Goal: Task Accomplishment & Management: Manage account settings

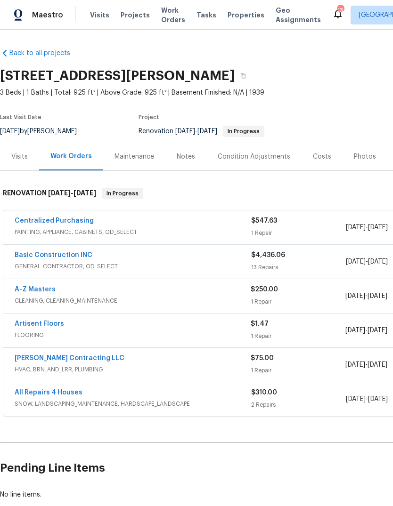
scroll to position [-1, 0]
click at [138, 18] on span "Projects" at bounding box center [135, 14] width 29 height 9
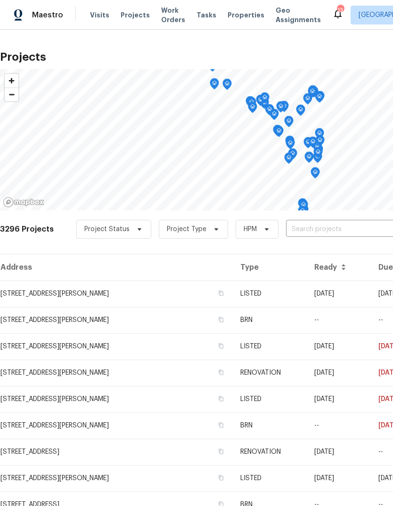
click at [362, 233] on input "text" at bounding box center [340, 229] width 108 height 15
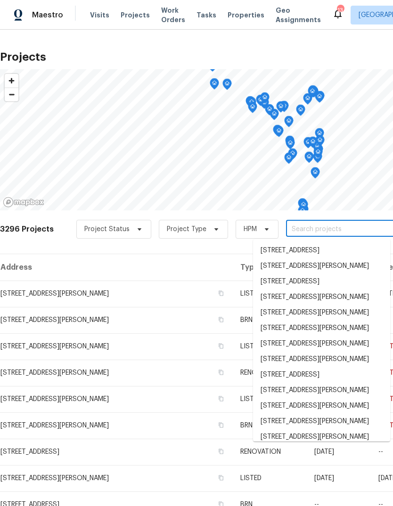
click at [203, 255] on th "Address" at bounding box center [116, 267] width 233 height 26
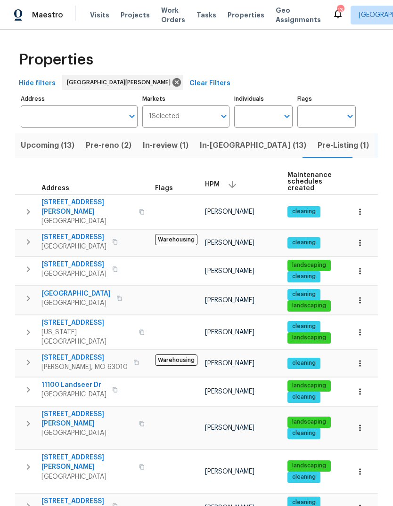
click at [229, 149] on span "In-reno (13)" at bounding box center [253, 145] width 106 height 13
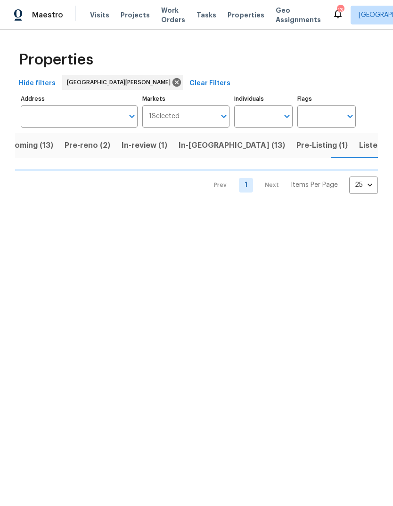
scroll to position [0, 21]
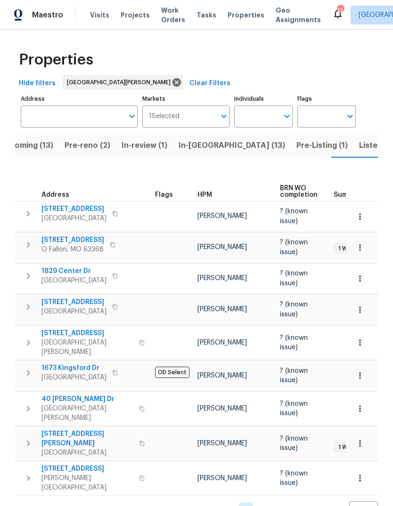
click at [291, 156] on button "Pre-Listing (1)" at bounding box center [322, 145] width 63 height 24
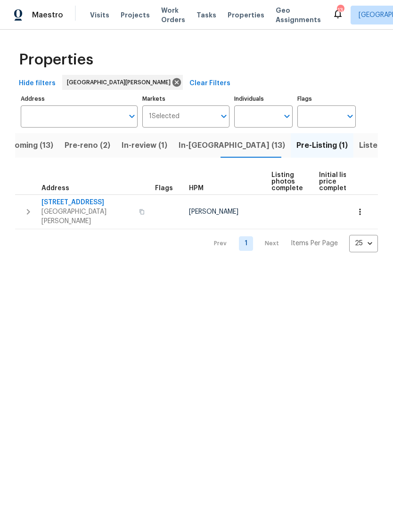
click at [359, 152] on span "Listed (39)" at bounding box center [379, 145] width 41 height 13
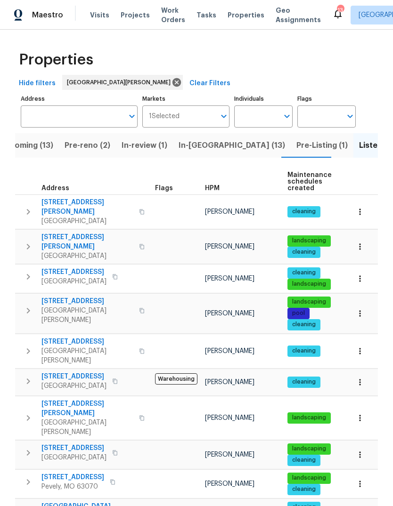
click at [105, 18] on span "Visits" at bounding box center [99, 14] width 19 height 9
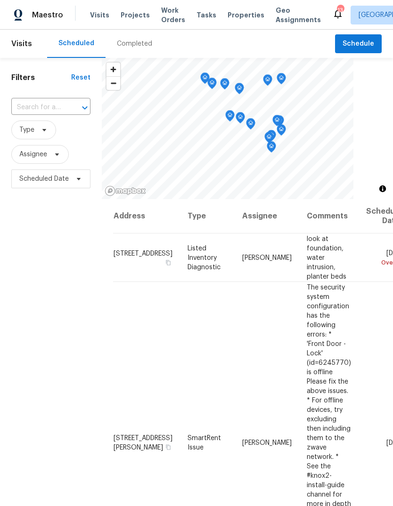
click at [56, 108] on input "text" at bounding box center [37, 107] width 53 height 15
type input "109 wyn"
click at [53, 137] on li "[STREET_ADDRESS]" at bounding box center [50, 130] width 79 height 16
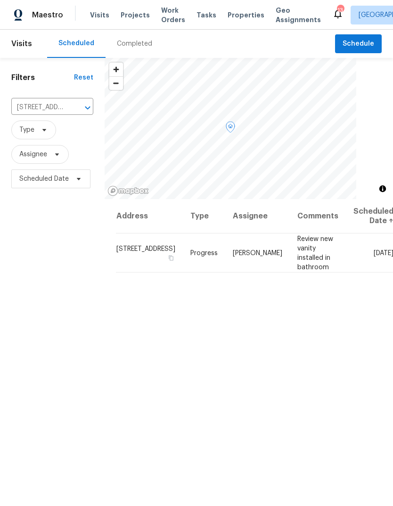
click at [0, 0] on icon at bounding box center [0, 0] width 0 height 0
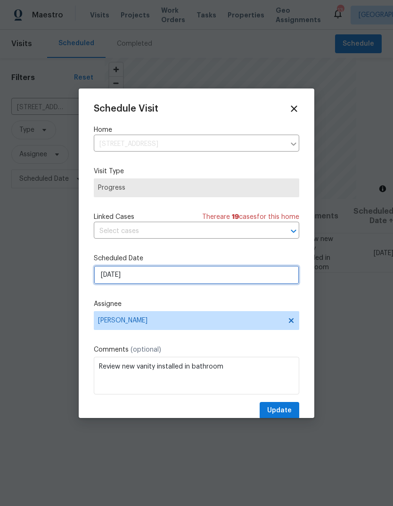
click at [254, 283] on input "8/21/2025" at bounding box center [196, 275] width 205 height 19
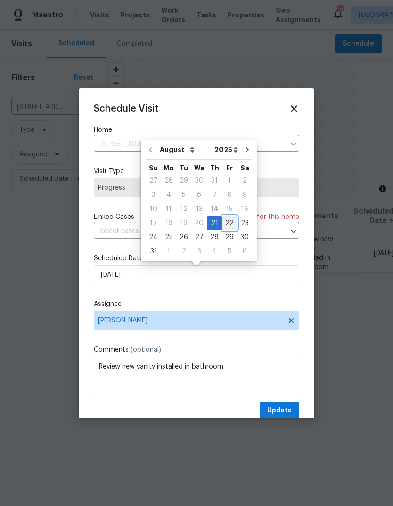
click at [228, 223] on div "22" at bounding box center [229, 223] width 15 height 13
type input "[DATE]"
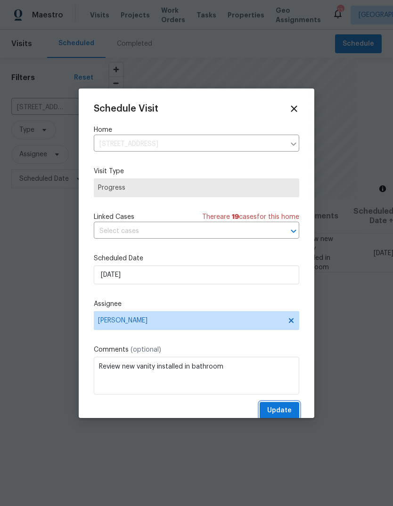
click at [285, 415] on span "Update" at bounding box center [279, 411] width 24 height 12
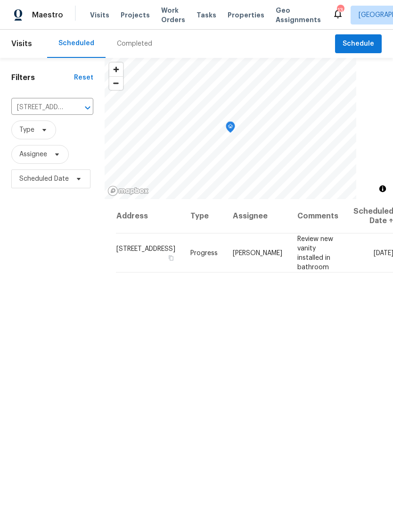
click at [100, 13] on span "Visits" at bounding box center [99, 14] width 19 height 9
click at [136, 19] on span "Projects" at bounding box center [135, 14] width 29 height 9
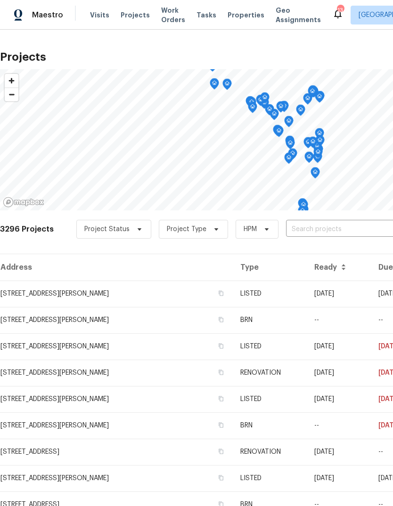
click at [331, 235] on input "text" at bounding box center [340, 229] width 108 height 15
type input "parker"
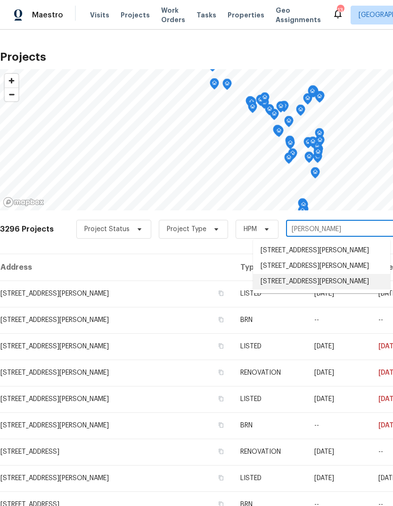
click at [337, 286] on li "5040 Parker Ave, Saint Louis, MO 63139" at bounding box center [321, 282] width 137 height 16
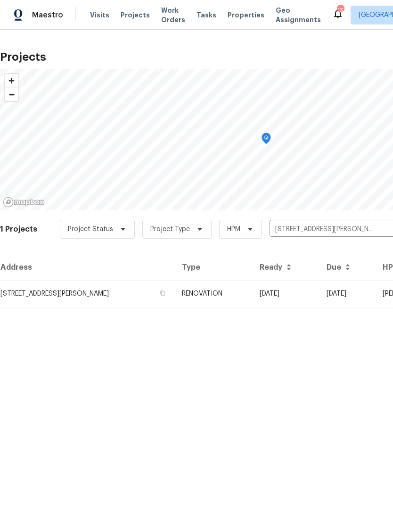
click at [281, 293] on td "[DATE]" at bounding box center [285, 294] width 67 height 26
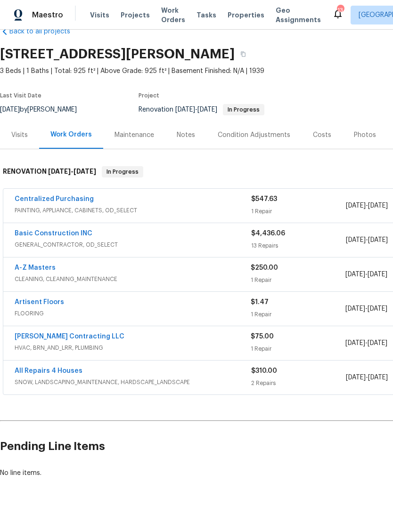
scroll to position [22, 0]
click at [66, 337] on link "Loftin Contracting LLC" at bounding box center [70, 337] width 110 height 7
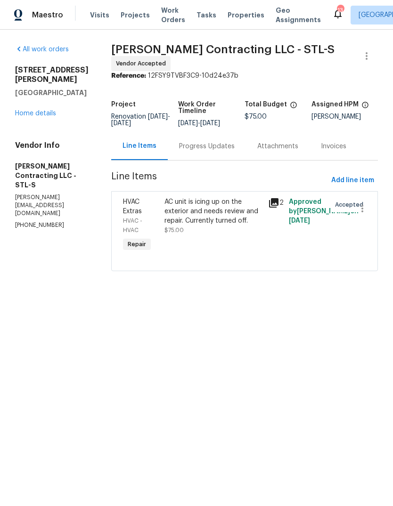
click at [275, 200] on icon at bounding box center [273, 202] width 11 height 11
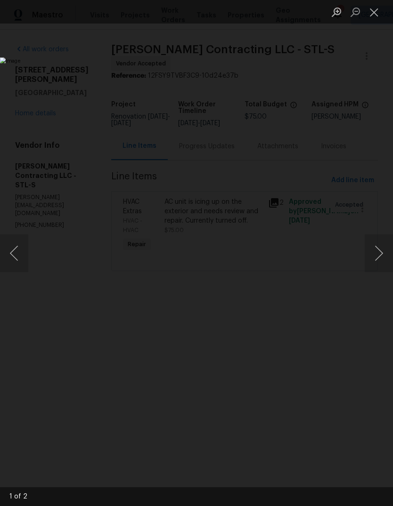
click at [370, 261] on button "Next image" at bounding box center [379, 254] width 28 height 38
click at [19, 253] on button "Previous image" at bounding box center [14, 254] width 28 height 38
click at [371, 8] on button "Close lightbox" at bounding box center [374, 12] width 19 height 16
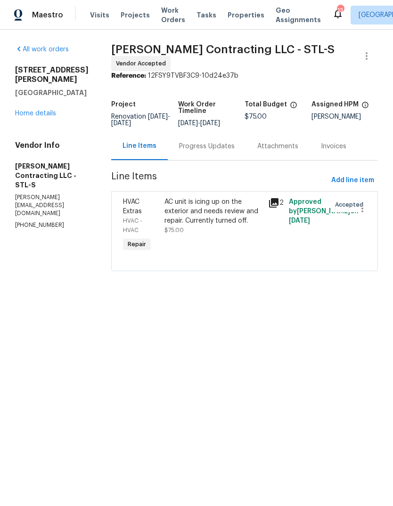
click at [40, 110] on link "Home details" at bounding box center [35, 113] width 41 height 7
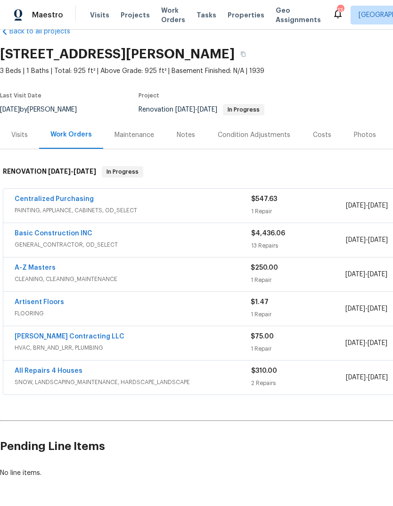
scroll to position [22, 0]
click at [310, 460] on h2 "Pending Line Items" at bounding box center [237, 447] width 474 height 44
click at [57, 300] on link "Artisent Floors" at bounding box center [39, 302] width 49 height 7
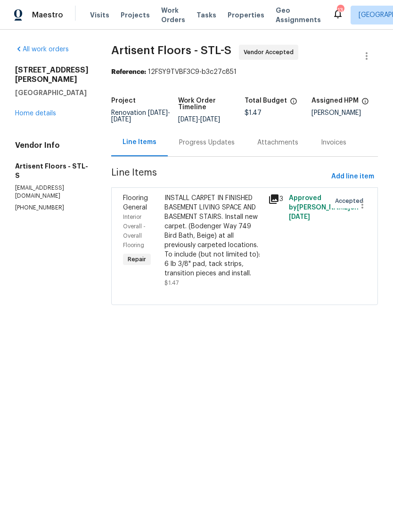
click at [231, 147] on div "Progress Updates" at bounding box center [207, 142] width 56 height 9
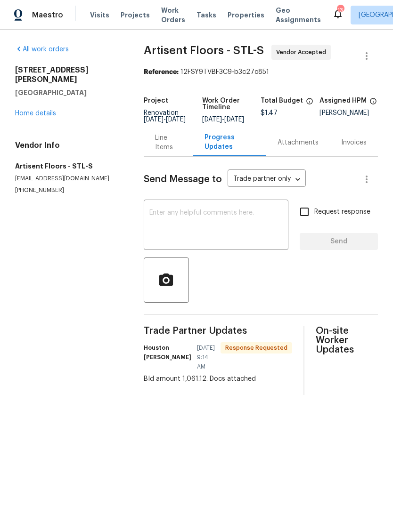
click at [253, 231] on textarea at bounding box center [215, 226] width 133 height 33
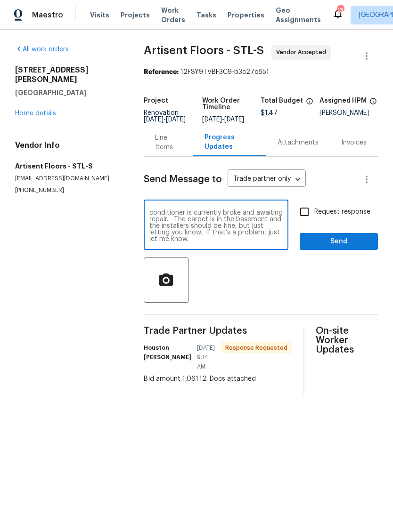
scroll to position [7, 0]
type textarea "Ready for carpet. Please note the air conditioner is currently broke and awaiti…"
click at [360, 217] on span "Request response" at bounding box center [342, 212] width 56 height 10
click at [314, 218] on input "Request response" at bounding box center [304, 212] width 20 height 20
checkbox input "true"
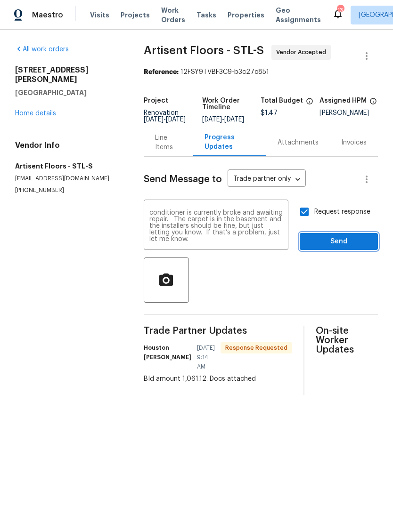
click at [367, 248] on span "Send" at bounding box center [338, 242] width 63 height 12
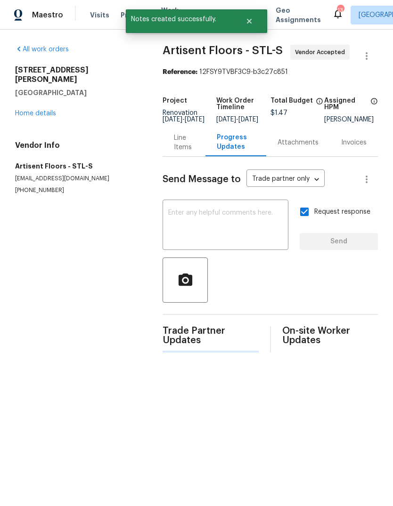
scroll to position [0, 0]
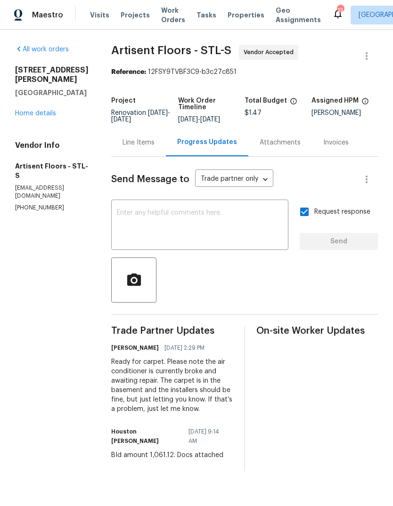
click at [33, 110] on link "Home details" at bounding box center [35, 113] width 41 height 7
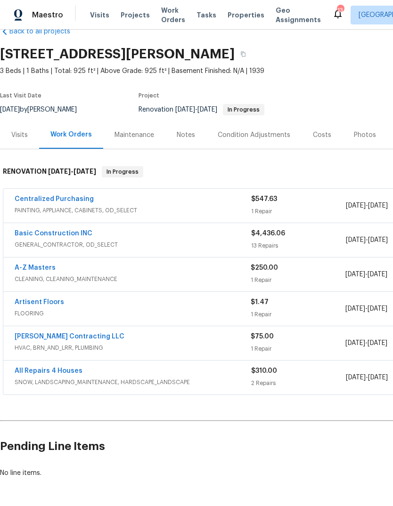
scroll to position [22, 0]
click at [49, 197] on link "Centralized Purchasing" at bounding box center [54, 199] width 79 height 7
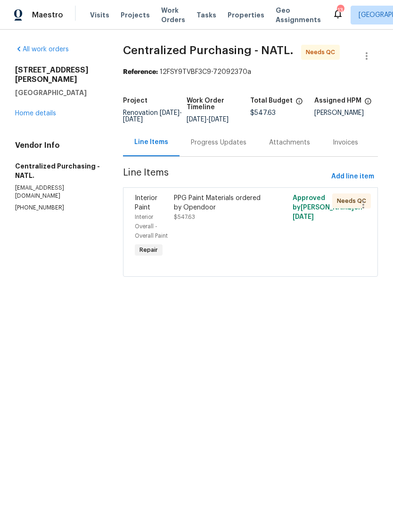
click at [235, 212] on div "PPG Paint Materials ordered by Opendoor" at bounding box center [220, 203] width 93 height 19
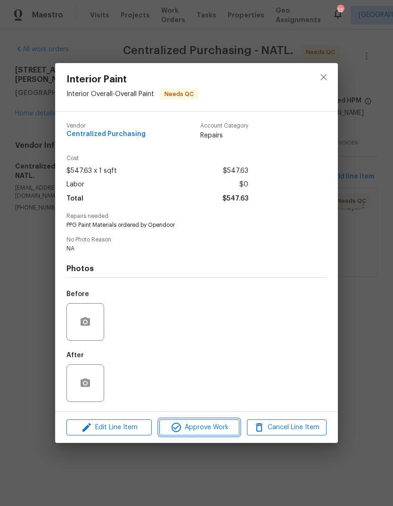
click at [205, 435] on button "Approve Work" at bounding box center [199, 428] width 80 height 16
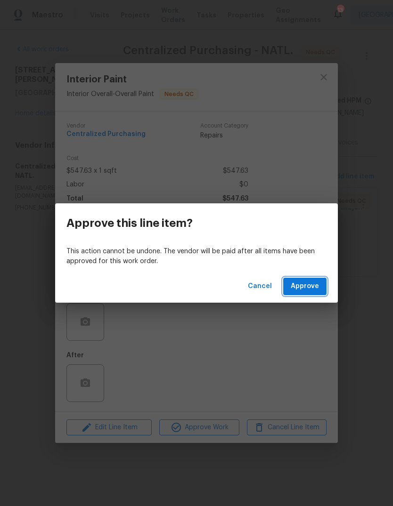
click at [310, 289] on span "Approve" at bounding box center [305, 287] width 28 height 12
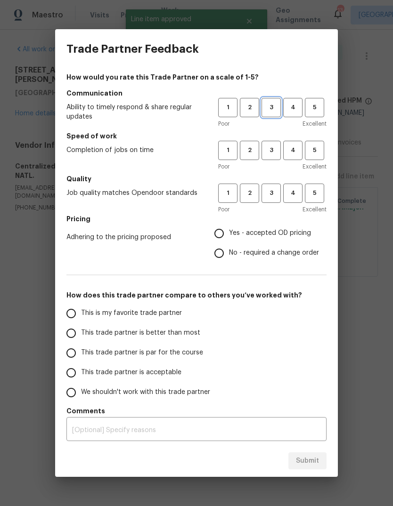
click at [271, 104] on span "3" at bounding box center [270, 107] width 17 height 11
click at [274, 152] on span "3" at bounding box center [270, 150] width 17 height 11
click at [277, 198] on span "3" at bounding box center [270, 193] width 17 height 11
click at [261, 236] on span "Yes - accepted OD pricing" at bounding box center [270, 233] width 82 height 10
click at [229, 236] on input "Yes - accepted OD pricing" at bounding box center [219, 234] width 20 height 20
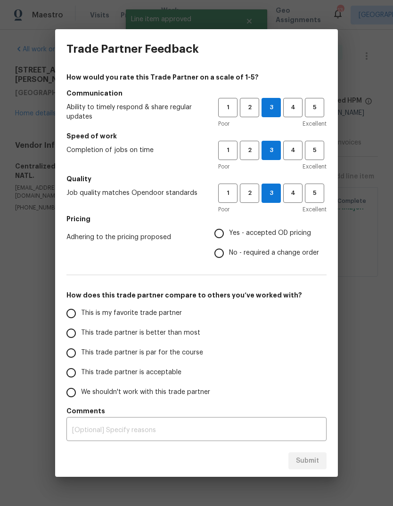
radio input "true"
click at [187, 340] on label "This trade partner is better than most" at bounding box center [135, 334] width 149 height 20
click at [81, 340] on input "This trade partner is better than most" at bounding box center [71, 334] width 20 height 20
click at [315, 459] on span "Submit" at bounding box center [307, 462] width 23 height 12
radio input "true"
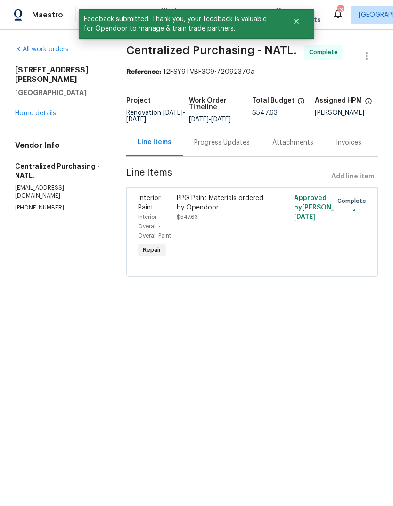
click at [30, 110] on link "Home details" at bounding box center [35, 113] width 41 height 7
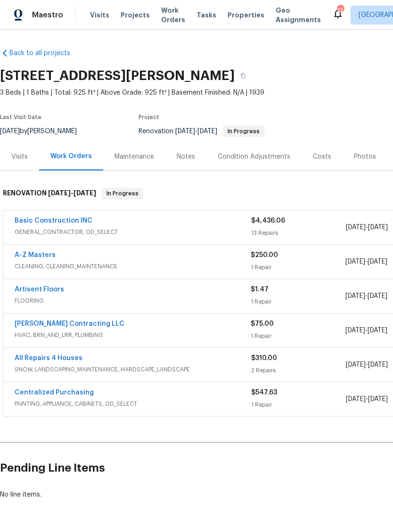
click at [184, 158] on div "Notes" at bounding box center [186, 156] width 18 height 9
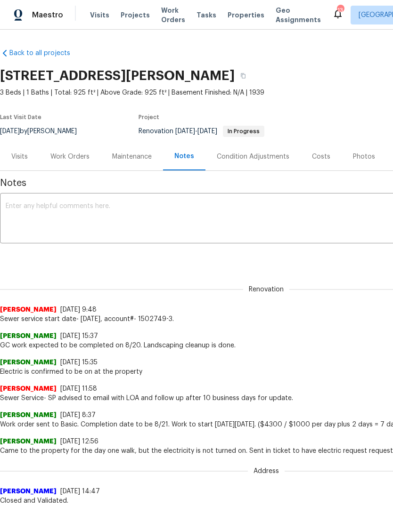
click at [64, 158] on div "Work Orders" at bounding box center [69, 156] width 39 height 9
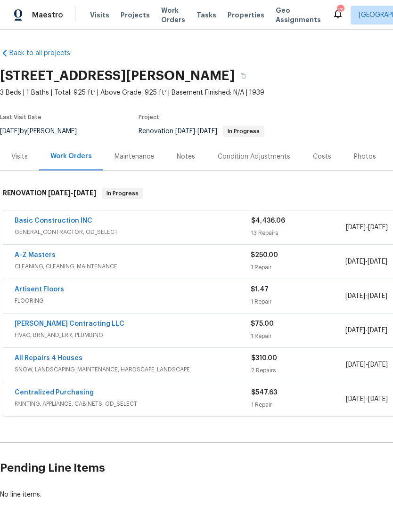
click at [347, 225] on span "8/13/2025" at bounding box center [356, 227] width 20 height 7
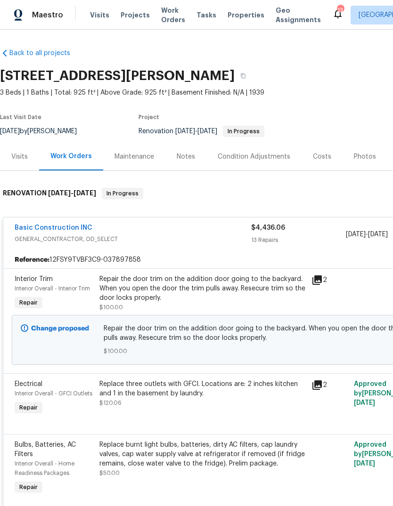
click at [70, 162] on div "Work Orders" at bounding box center [71, 157] width 64 height 28
click at [16, 161] on div "Visits" at bounding box center [19, 156] width 16 height 9
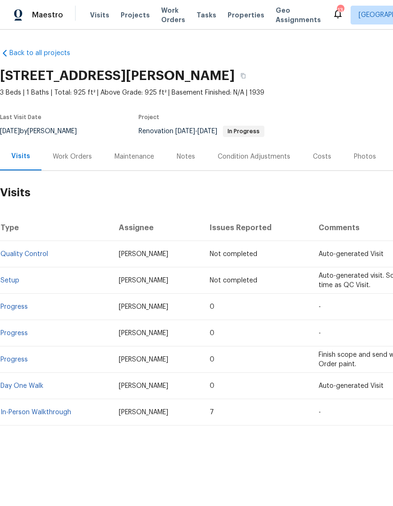
click at [68, 160] on div "Work Orders" at bounding box center [72, 156] width 39 height 9
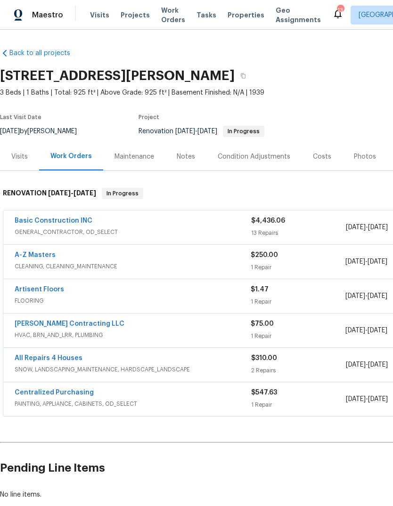
click at [190, 160] on div "Notes" at bounding box center [186, 156] width 18 height 9
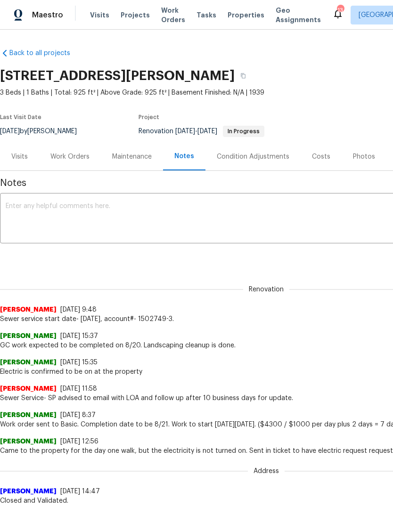
click at [303, 216] on textarea at bounding box center [266, 219] width 521 height 33
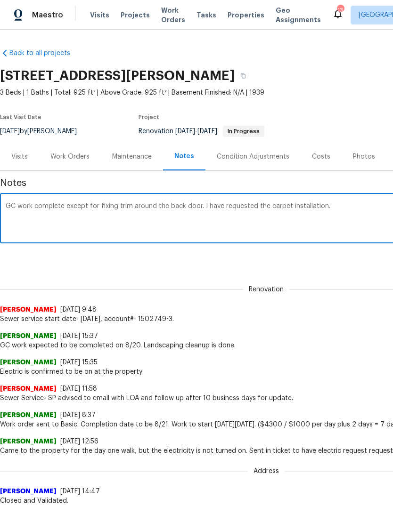
click at [359, 263] on div "Renovation (current) cfaadaea-fa71-474c-accd-51035f456a18 ​ Add" at bounding box center [266, 257] width 532 height 17
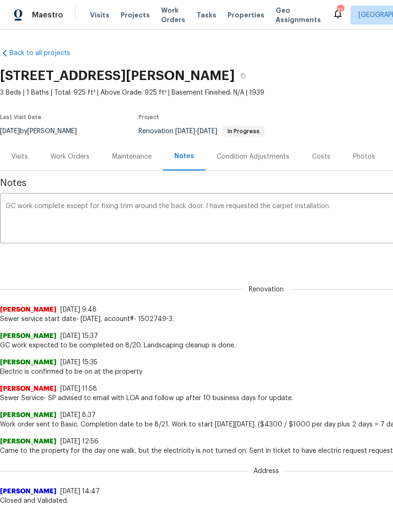
click at [360, 209] on textarea "GC work complete except for fixing trim around the back door. I have requested …" at bounding box center [266, 219] width 521 height 33
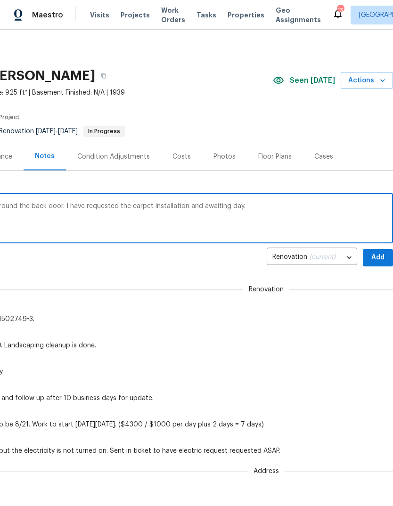
scroll to position [0, 139]
type textarea "GC work complete except for fixing trim around the back door. I have requested …"
click at [380, 258] on span "Add" at bounding box center [377, 258] width 15 height 12
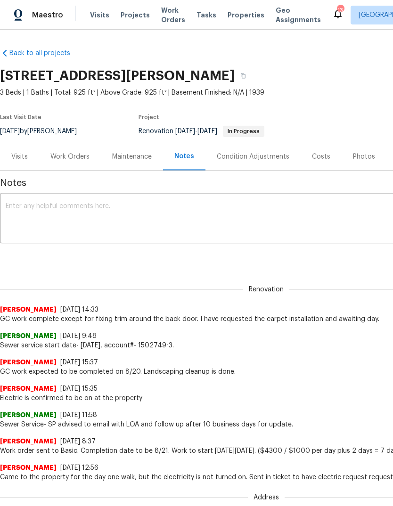
scroll to position [0, 0]
click at [239, 17] on span "Properties" at bounding box center [246, 14] width 37 height 9
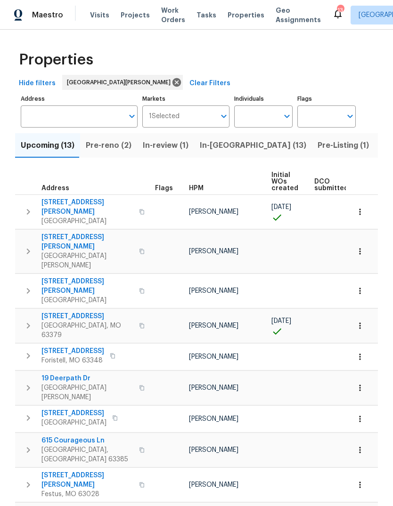
click at [227, 147] on span "In-reno (13)" at bounding box center [253, 145] width 106 height 13
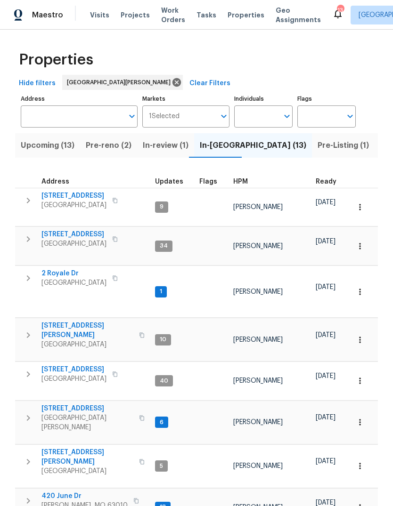
click at [236, 149] on button "In-reno (13)" at bounding box center [253, 145] width 118 height 24
click at [247, 185] on div "HPM" at bounding box center [270, 182] width 75 height 7
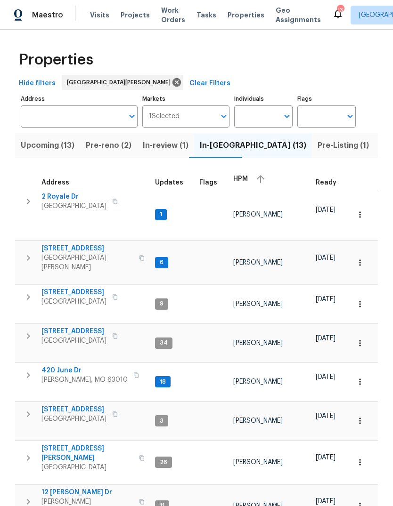
click at [249, 180] on div "HPM" at bounding box center [270, 179] width 75 height 14
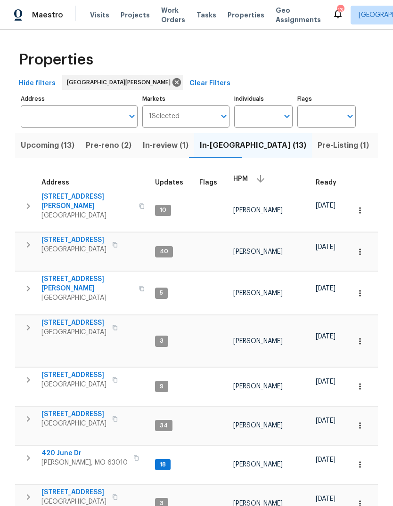
click at [70, 318] on span "14519 Rosant Ct" at bounding box center [73, 322] width 65 height 9
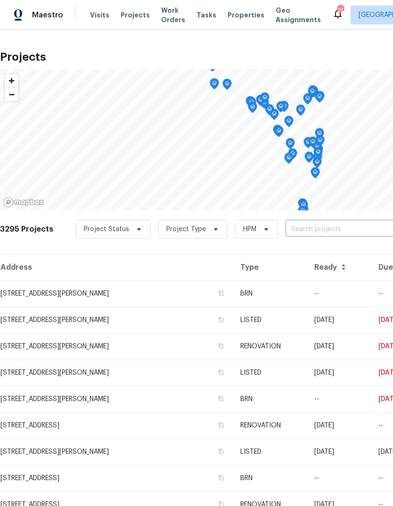
click at [138, 19] on span "Projects" at bounding box center [135, 14] width 29 height 9
click at [331, 230] on input "text" at bounding box center [340, 229] width 108 height 15
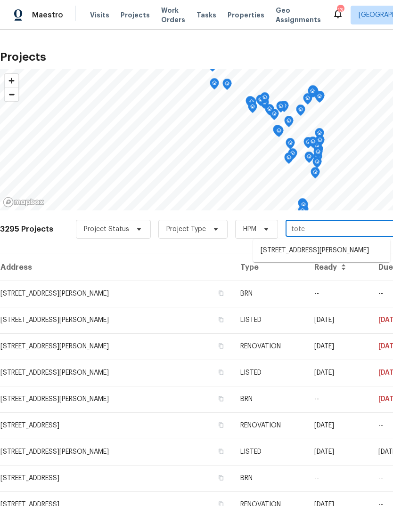
type input "totem"
click at [355, 257] on li "[STREET_ADDRESS][PERSON_NAME]" at bounding box center [321, 251] width 137 height 16
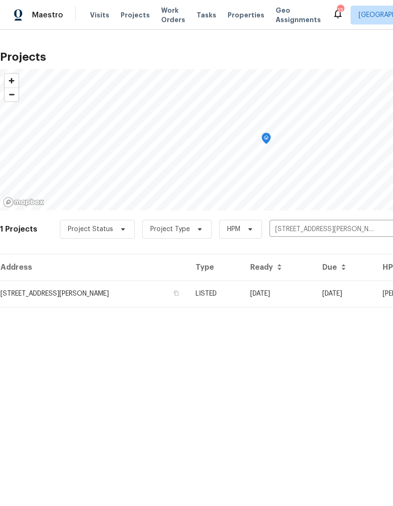
click at [243, 293] on td "LISTED" at bounding box center [215, 294] width 55 height 26
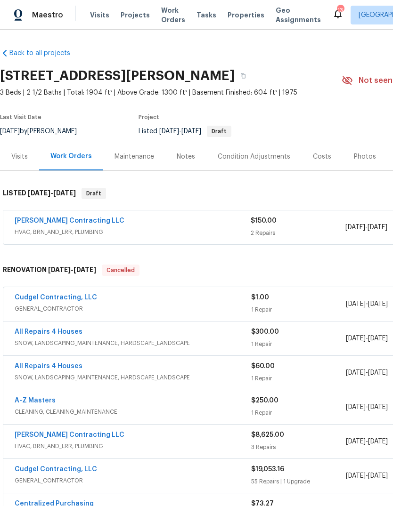
click at [191, 161] on div "Notes" at bounding box center [186, 156] width 18 height 9
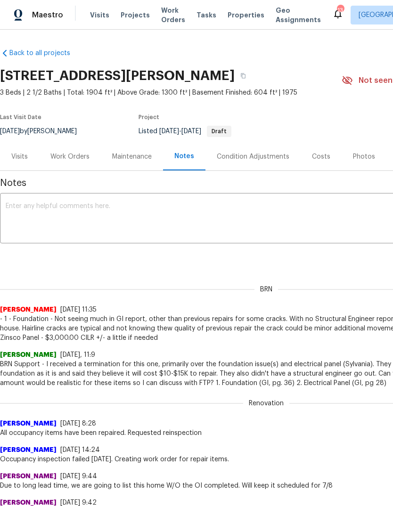
click at [277, 222] on textarea at bounding box center [266, 219] width 521 height 33
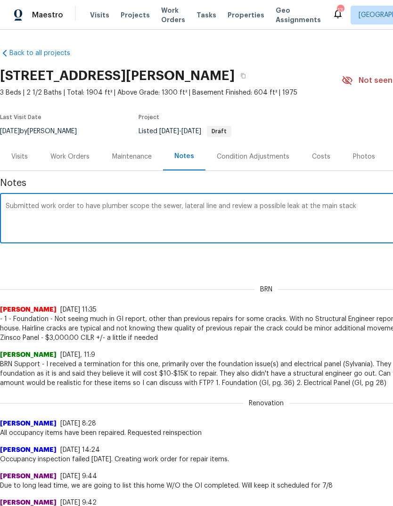
type textarea "Submitted work order to have plumber scope the sewer, lateral line and review a…"
click at [357, 264] on div "Renovation 1fe16af6-ff5a-461a-8a90-8dcf6ddf9e3a ​ Add" at bounding box center [266, 257] width 532 height 17
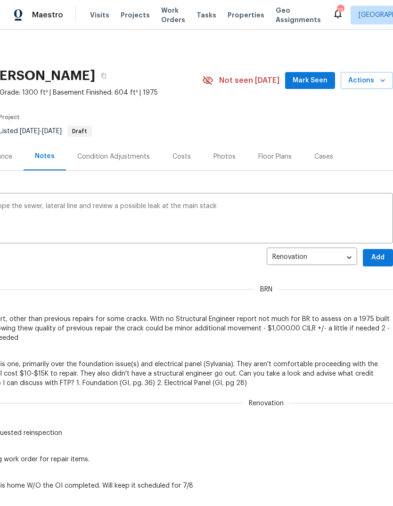
scroll to position [0, 139]
click at [386, 250] on button "Add" at bounding box center [378, 257] width 30 height 17
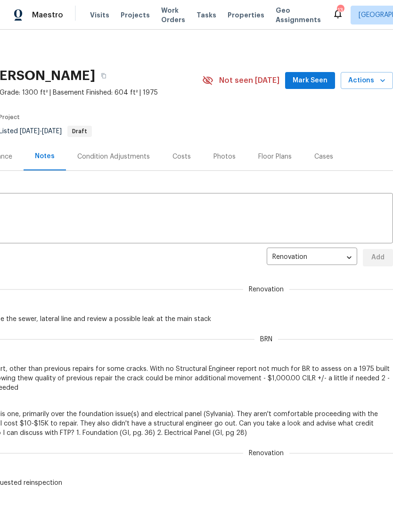
click at [322, 77] on span "Mark Seen" at bounding box center [310, 81] width 35 height 12
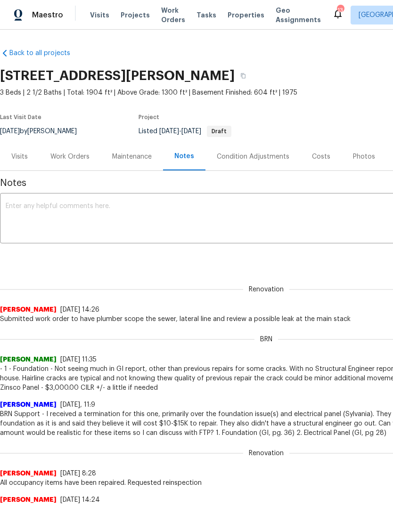
scroll to position [0, 0]
click at [65, 161] on div "Work Orders" at bounding box center [69, 156] width 39 height 9
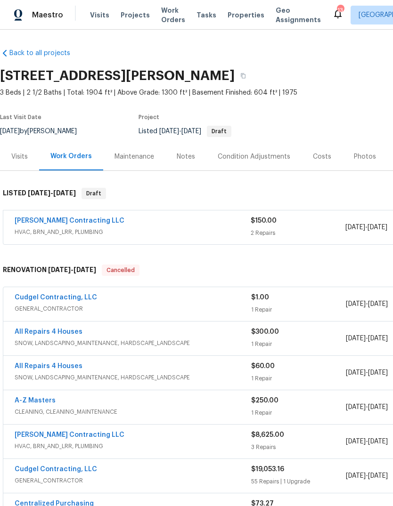
click at [40, 222] on link "[PERSON_NAME] Contracting LLC" at bounding box center [70, 221] width 110 height 7
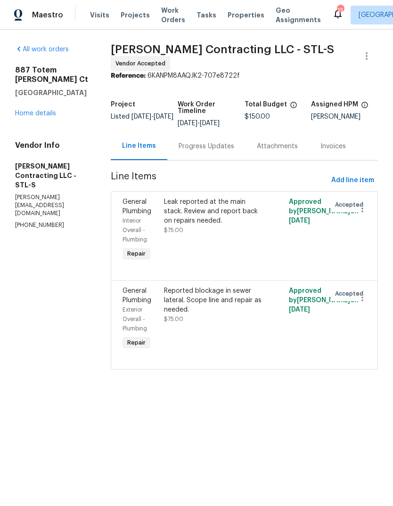
click at [55, 117] on link "Home details" at bounding box center [35, 113] width 41 height 7
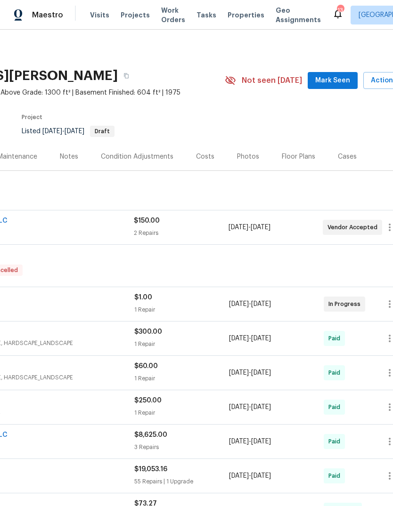
scroll to position [0, 118]
click at [344, 74] on button "Mark Seen" at bounding box center [332, 80] width 50 height 17
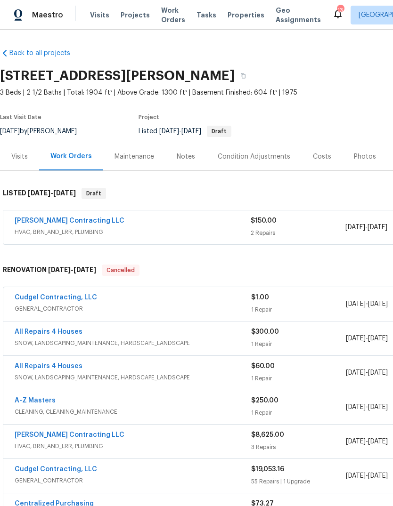
scroll to position [0, 0]
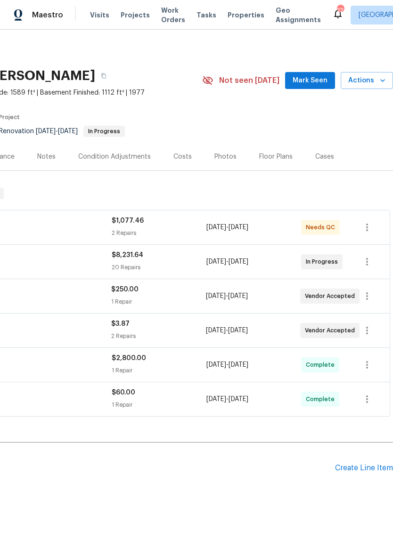
scroll to position [0, 139]
click at [325, 82] on span "Mark Seen" at bounding box center [310, 81] width 35 height 12
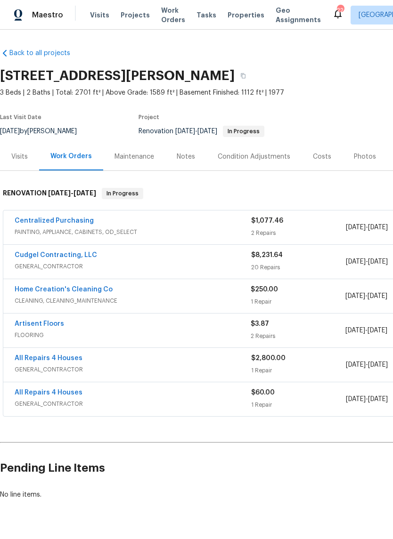
scroll to position [0, 0]
click at [44, 223] on link "Centralized Purchasing" at bounding box center [54, 221] width 79 height 7
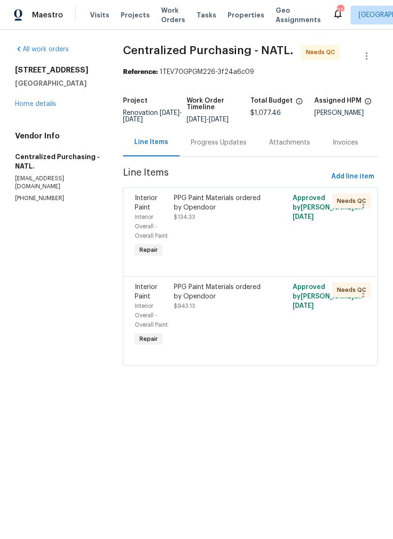
click at [243, 250] on div "PPG Paint Materials ordered by Opendoor $134.33" at bounding box center [220, 227] width 99 height 72
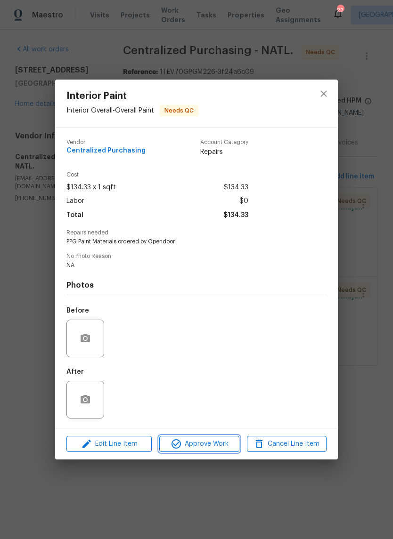
click at [214, 444] on span "Approve Work" at bounding box center [199, 445] width 74 height 12
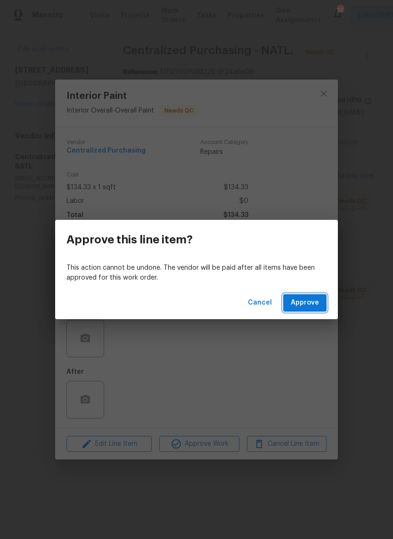
click at [312, 302] on span "Approve" at bounding box center [305, 303] width 28 height 12
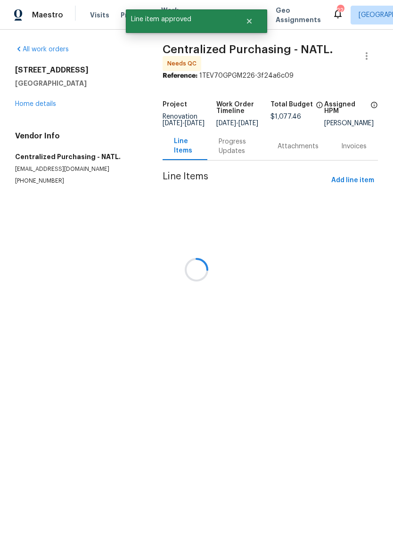
click at [251, 326] on div at bounding box center [196, 269] width 393 height 539
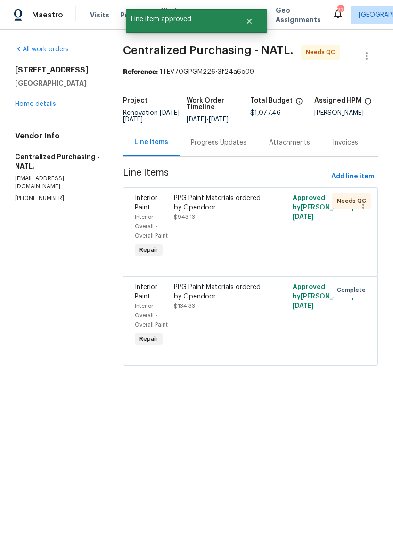
click at [255, 242] on div "PPG Paint Materials ordered by Opendoor $943.13" at bounding box center [220, 227] width 99 height 72
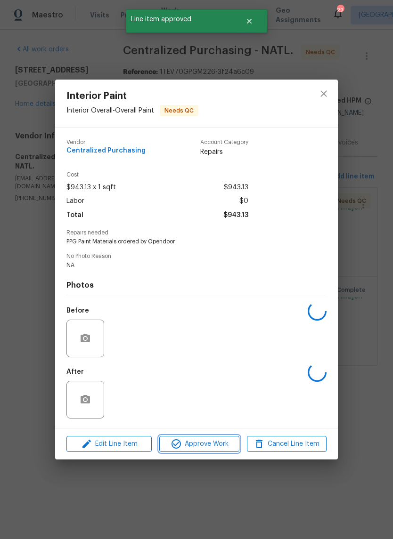
click at [212, 447] on span "Approve Work" at bounding box center [199, 445] width 74 height 12
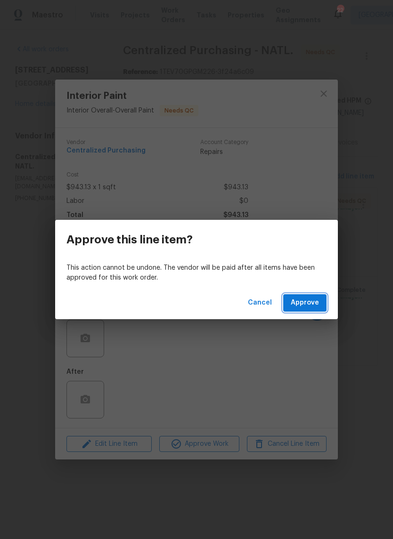
click at [304, 306] on span "Approve" at bounding box center [305, 303] width 28 height 12
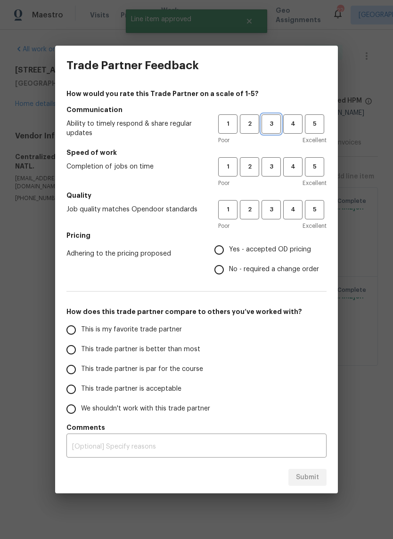
click at [273, 122] on span "3" at bounding box center [270, 124] width 17 height 11
click at [271, 171] on span "3" at bounding box center [270, 167] width 17 height 11
click at [274, 215] on button "3" at bounding box center [270, 209] width 19 height 19
click at [267, 254] on span "Yes - accepted OD pricing" at bounding box center [270, 250] width 82 height 10
click at [229, 254] on input "Yes - accepted OD pricing" at bounding box center [219, 250] width 20 height 20
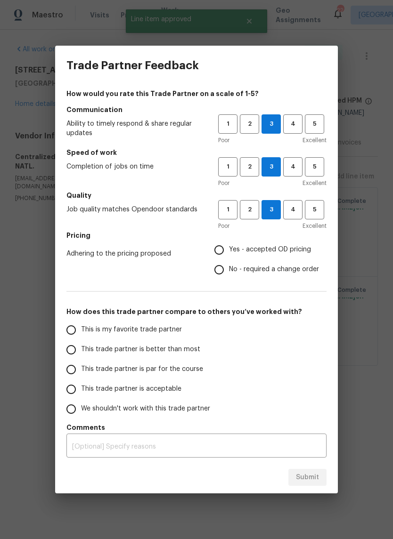
radio input "true"
click at [197, 358] on label "This trade partner is better than most" at bounding box center [135, 350] width 149 height 20
click at [81, 358] on input "This trade partner is better than most" at bounding box center [71, 350] width 20 height 20
click at [307, 475] on span "Submit" at bounding box center [307, 478] width 23 height 12
radio input "true"
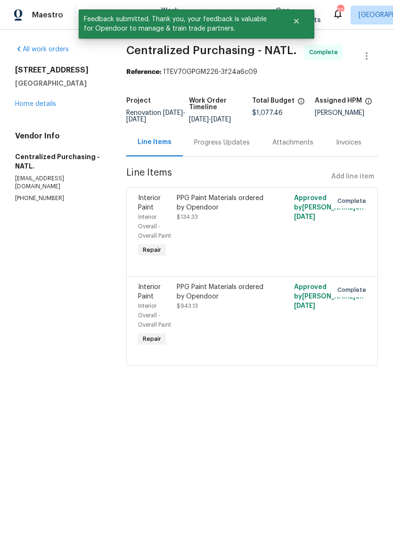
click at [36, 106] on link "Home details" at bounding box center [35, 104] width 41 height 7
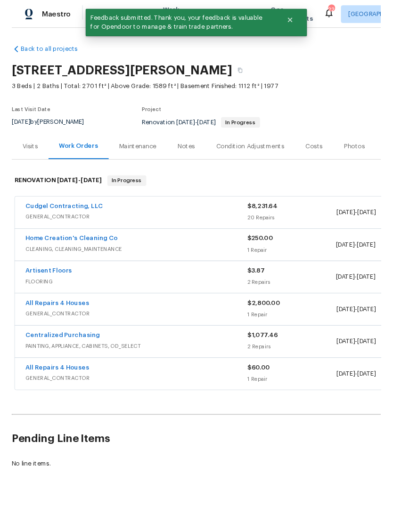
scroll to position [1, 0]
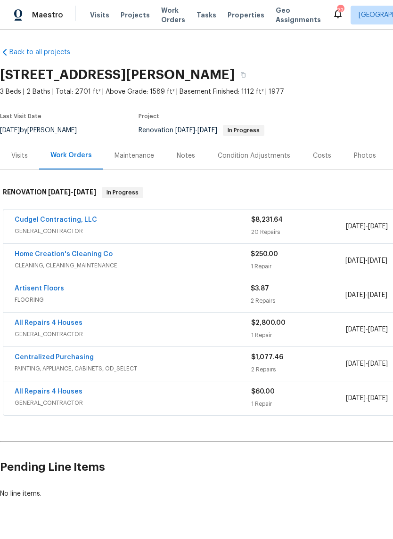
click at [35, 217] on link "Cudgel Contracting, LLC" at bounding box center [56, 220] width 82 height 7
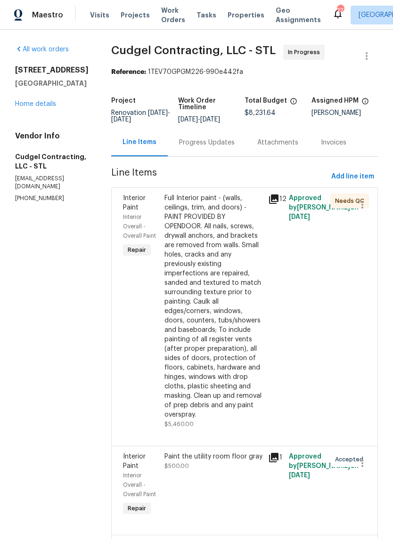
click at [231, 147] on div "Progress Updates" at bounding box center [207, 142] width 56 height 9
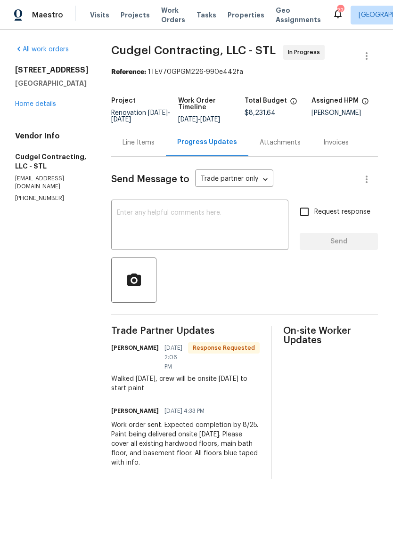
click at [234, 238] on textarea at bounding box center [200, 226] width 166 height 33
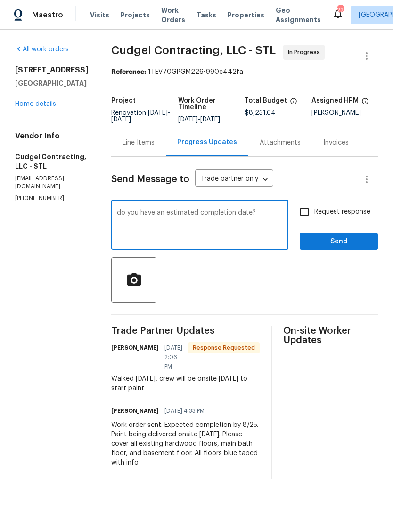
type textarea "do you have an estimated completion date?"
click at [360, 216] on span "Request response" at bounding box center [342, 212] width 56 height 10
click at [314, 216] on input "Request response" at bounding box center [304, 212] width 20 height 20
checkbox input "true"
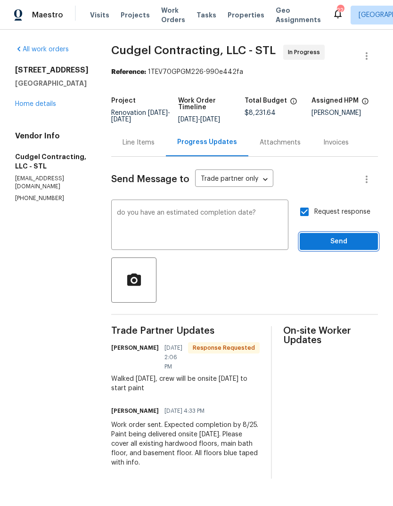
click at [347, 247] on span "Send" at bounding box center [338, 242] width 63 height 12
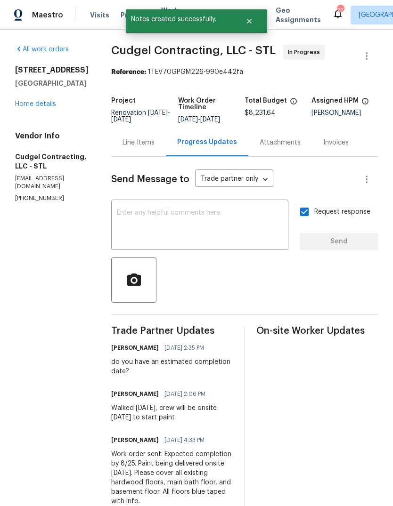
click at [35, 106] on link "Home details" at bounding box center [35, 104] width 41 height 7
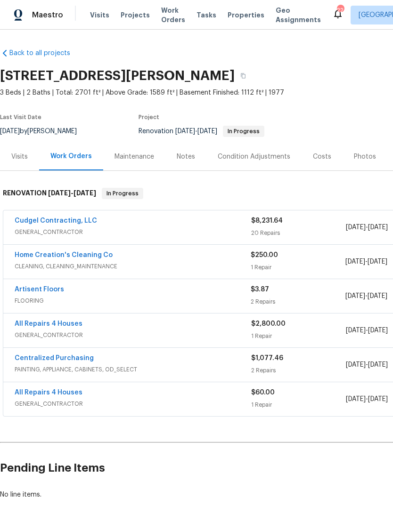
click at [320, 156] on div "Costs" at bounding box center [322, 156] width 18 height 9
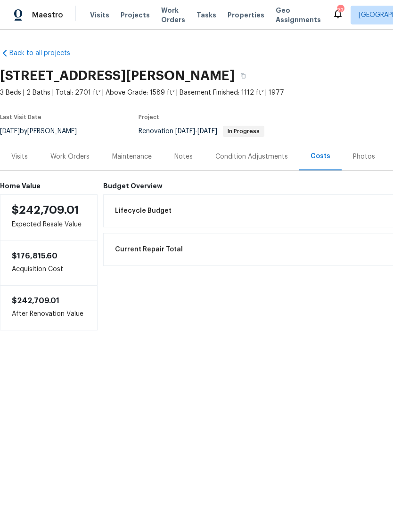
click at [67, 159] on div "Work Orders" at bounding box center [69, 156] width 39 height 9
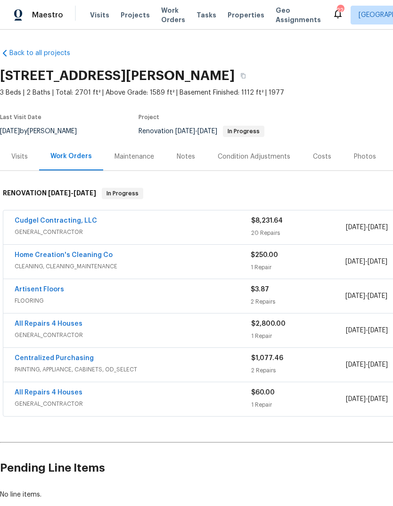
click at [53, 292] on link "Artisent Floors" at bounding box center [39, 289] width 49 height 7
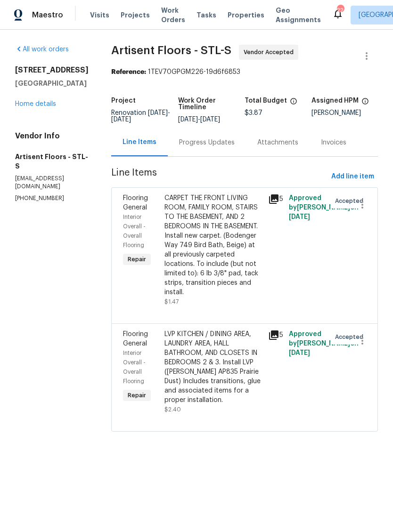
click at [28, 106] on link "Home details" at bounding box center [35, 104] width 41 height 7
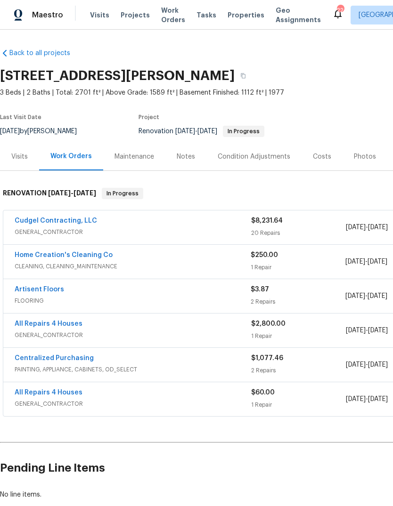
click at [141, 16] on span "Projects" at bounding box center [135, 14] width 29 height 9
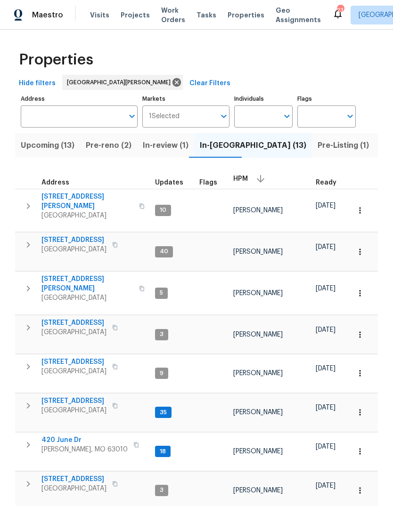
click at [57, 236] on span "[STREET_ADDRESS]" at bounding box center [73, 240] width 65 height 9
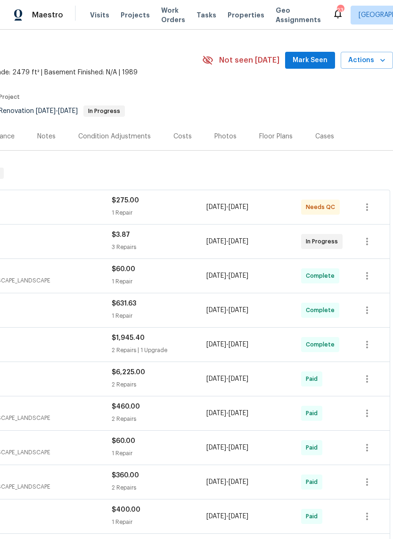
scroll to position [20, 139]
click at [317, 62] on span "Mark Seen" at bounding box center [310, 61] width 35 height 12
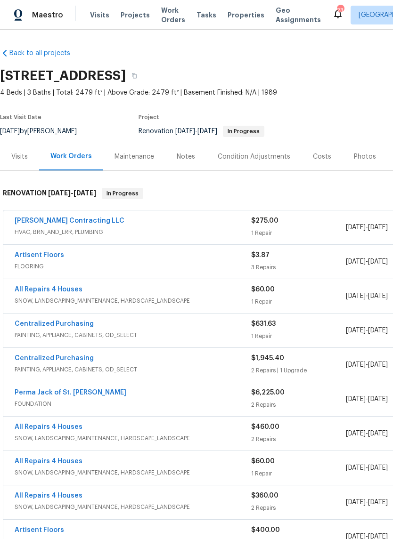
scroll to position [0, 0]
click at [34, 223] on link "Loftin Contracting LLC" at bounding box center [70, 221] width 110 height 7
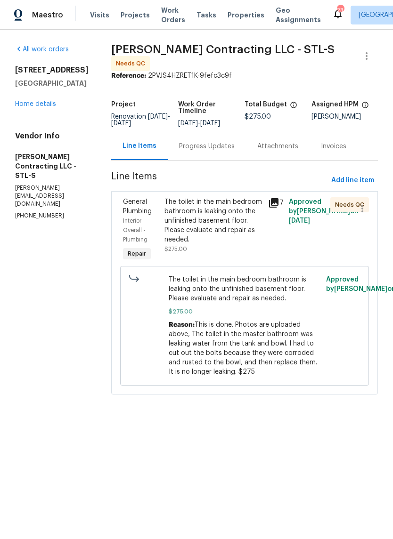
click at [224, 235] on div "The toilet in the main bedroom bathroom is leaking onto the unfinished basement…" at bounding box center [213, 220] width 98 height 47
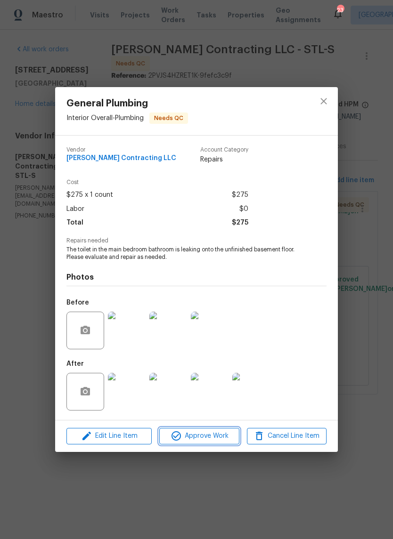
click at [221, 438] on span "Approve Work" at bounding box center [199, 437] width 74 height 12
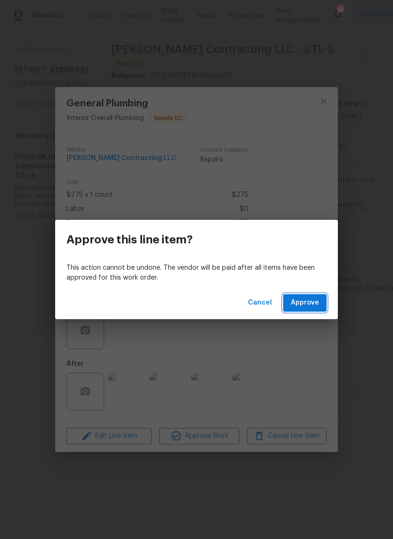
click at [314, 303] on span "Approve" at bounding box center [305, 303] width 28 height 12
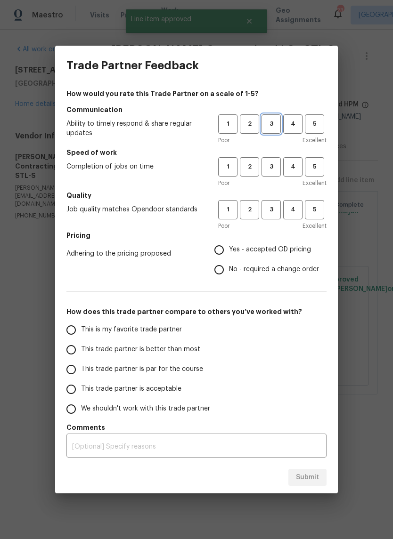
click at [268, 124] on span "3" at bounding box center [270, 124] width 17 height 11
click at [266, 171] on span "3" at bounding box center [270, 167] width 17 height 11
click at [275, 218] on button "3" at bounding box center [270, 209] width 19 height 19
click at [259, 256] on label "Yes - accepted OD pricing" at bounding box center [264, 250] width 110 height 20
click at [229, 256] on input "Yes - accepted OD pricing" at bounding box center [219, 250] width 20 height 20
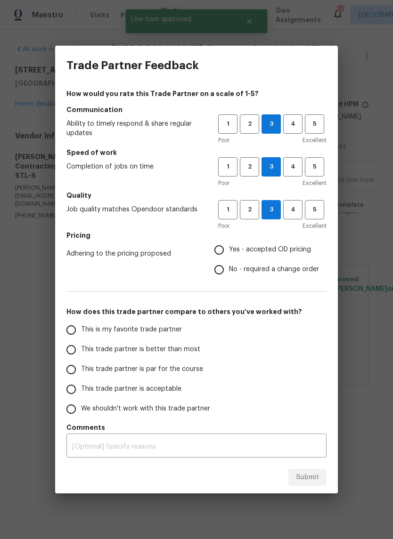
radio input "true"
click at [189, 354] on span "This trade partner is better than most" at bounding box center [140, 350] width 119 height 10
click at [81, 354] on input "This trade partner is better than most" at bounding box center [71, 350] width 20 height 20
click at [308, 480] on span "Submit" at bounding box center [307, 478] width 23 height 12
radio input "true"
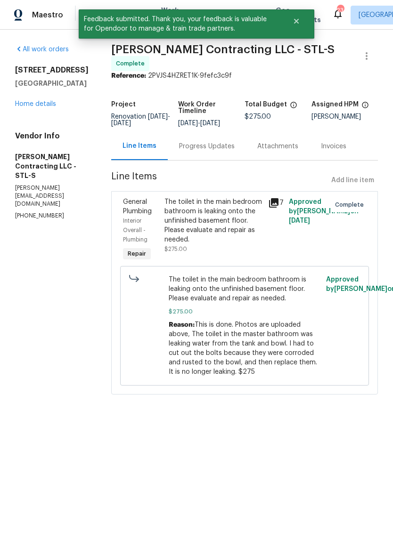
click at [32, 107] on link "Home details" at bounding box center [35, 104] width 41 height 7
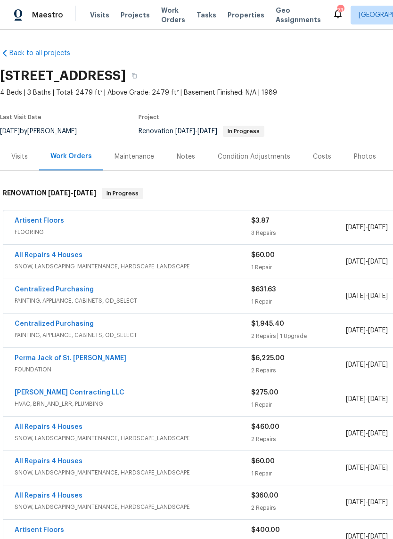
click at [33, 220] on link "Artisent Floors" at bounding box center [39, 221] width 49 height 7
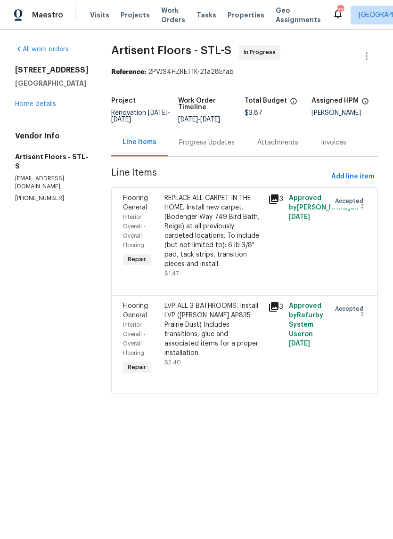
click at [225, 147] on div "Progress Updates" at bounding box center [207, 142] width 56 height 9
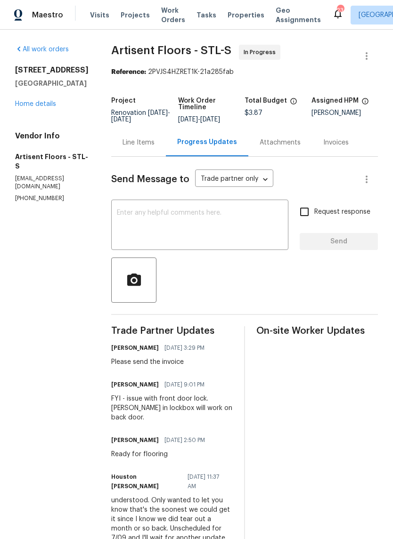
click at [27, 104] on link "Home details" at bounding box center [35, 104] width 41 height 7
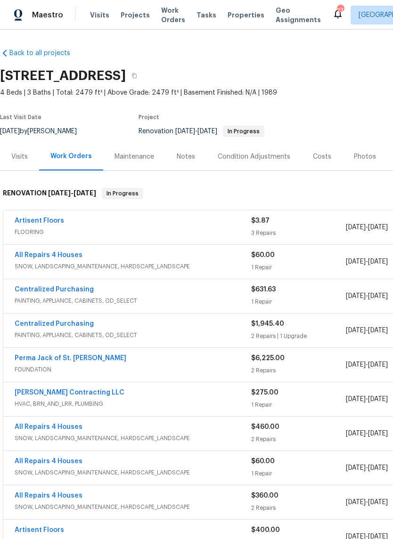
click at [374, 159] on div "Photos" at bounding box center [365, 157] width 45 height 28
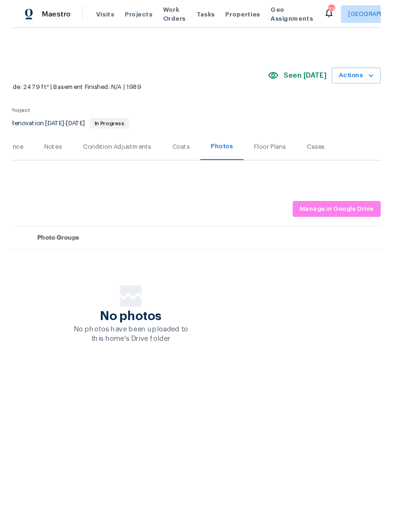
scroll to position [0, 139]
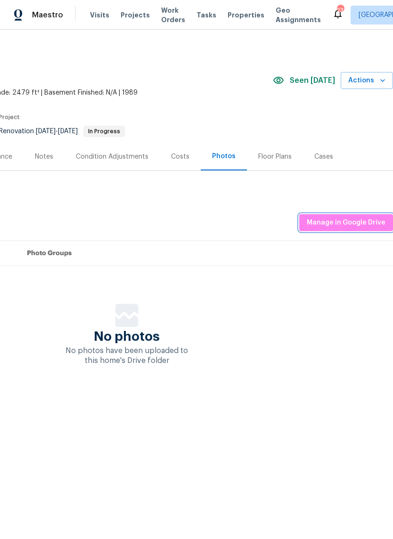
click at [376, 226] on span "Manage in Google Drive" at bounding box center [346, 223] width 79 height 12
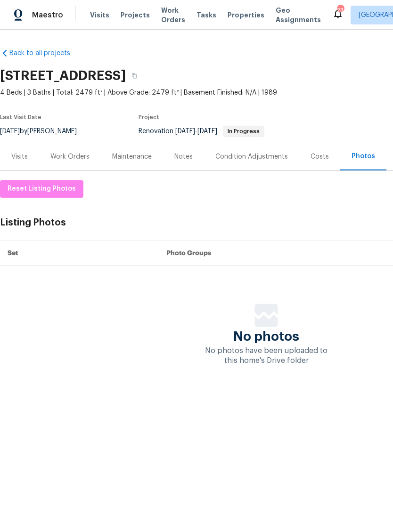
scroll to position [0, 0]
click at [192, 154] on div "Notes" at bounding box center [183, 156] width 18 height 9
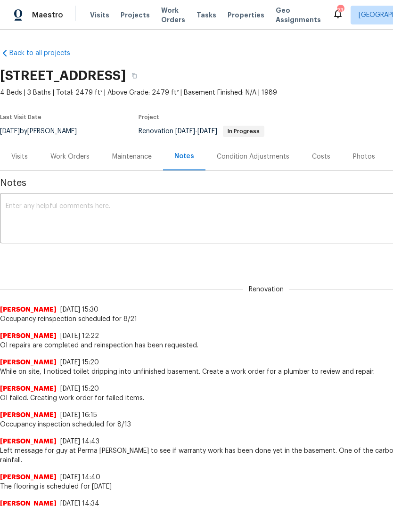
click at [279, 226] on textarea at bounding box center [266, 219] width 521 height 33
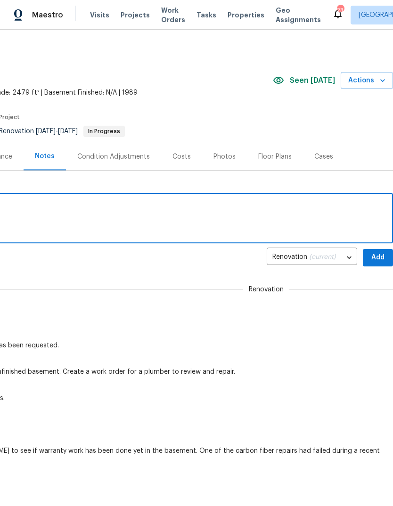
scroll to position [0, 139]
type textarea "OI passed. Sending to pre-list"
click at [377, 257] on span "Add" at bounding box center [377, 258] width 15 height 12
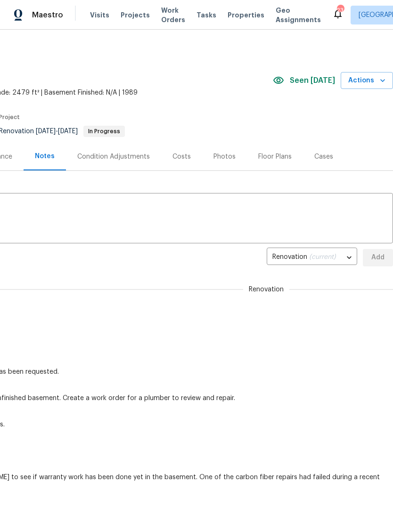
click at [228, 160] on div "Photos" at bounding box center [224, 156] width 22 height 9
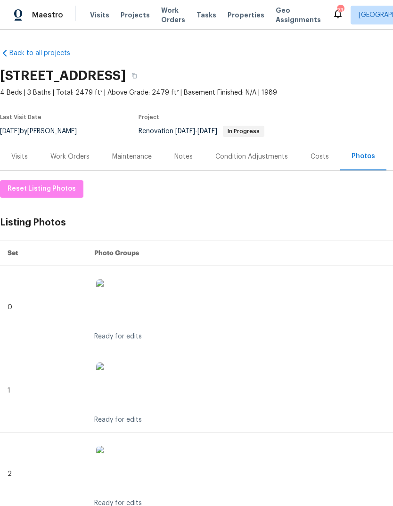
click at [74, 161] on div "Work Orders" at bounding box center [69, 156] width 39 height 9
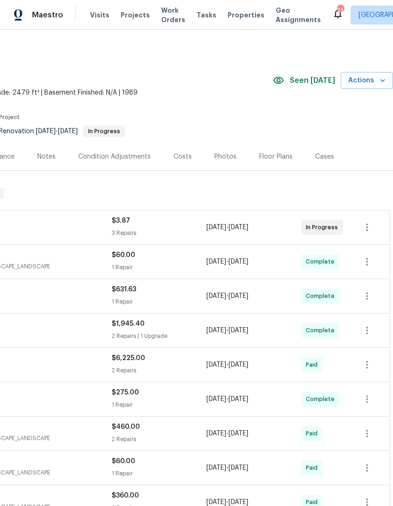
scroll to position [0, 139]
click at [383, 82] on icon "button" at bounding box center [382, 80] width 5 height 3
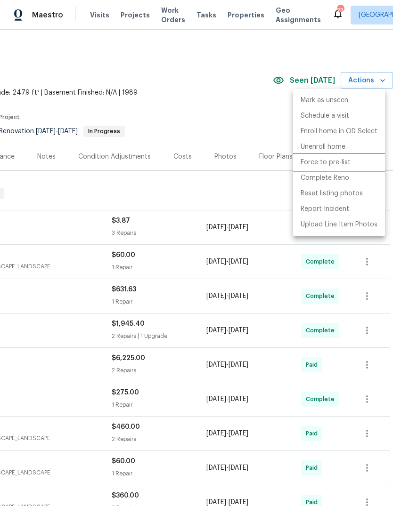
click at [349, 166] on p "Force to pre-list" at bounding box center [326, 163] width 50 height 10
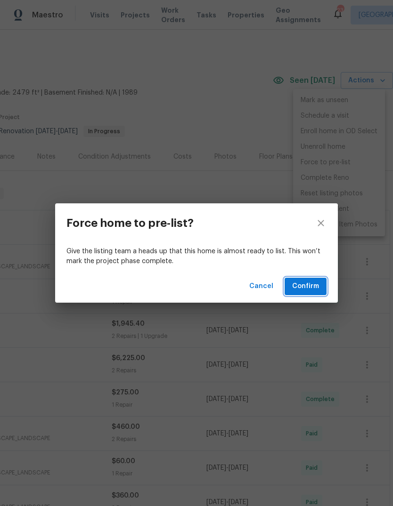
click at [314, 284] on span "Confirm" at bounding box center [305, 287] width 27 height 12
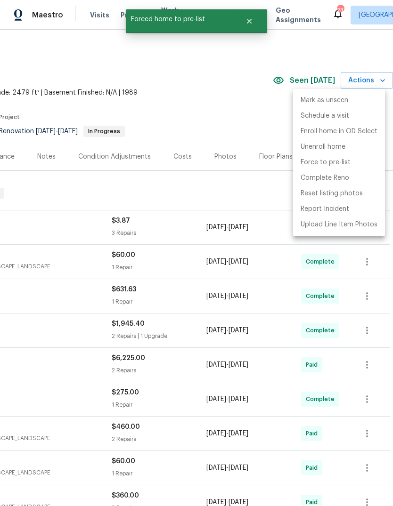
click at [203, 113] on div at bounding box center [196, 253] width 393 height 506
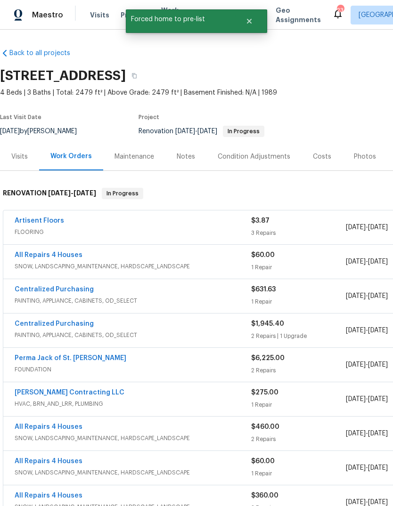
scroll to position [0, 0]
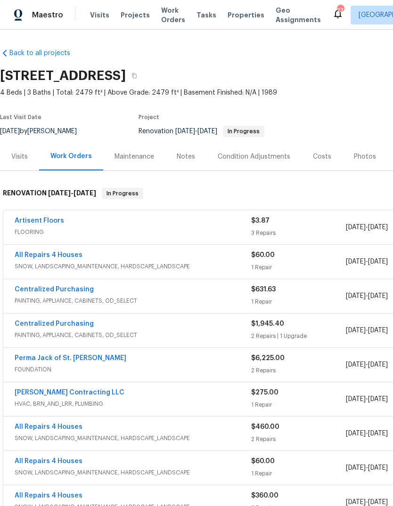
click at [365, 155] on div "Photos" at bounding box center [365, 156] width 22 height 9
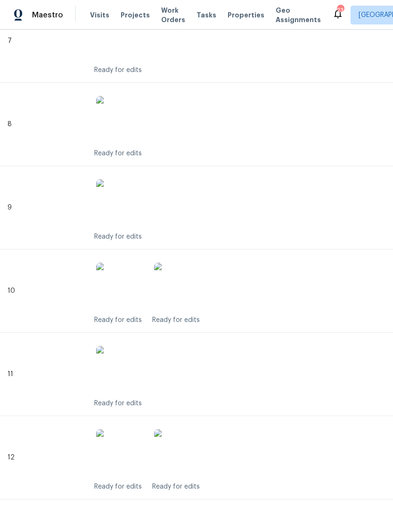
scroll to position [832, 0]
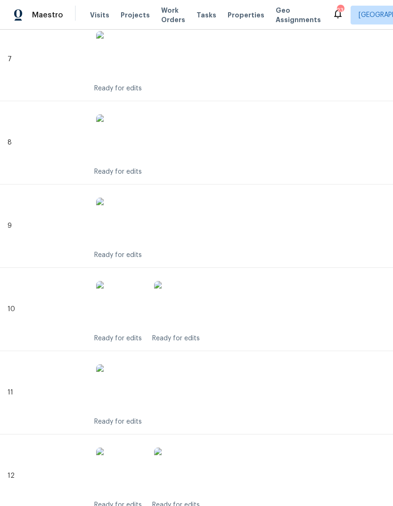
click at [141, 16] on span "Projects" at bounding box center [135, 14] width 29 height 9
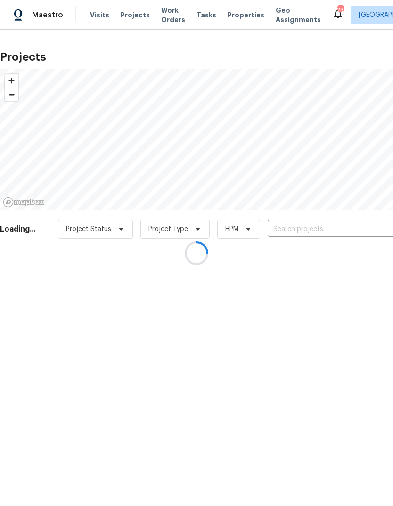
click at [315, 228] on div at bounding box center [196, 253] width 393 height 506
click at [346, 230] on div at bounding box center [196, 253] width 393 height 506
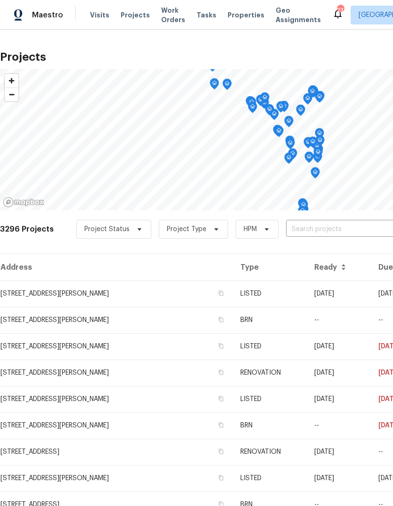
click at [343, 233] on input "text" at bounding box center [340, 229] width 108 height 15
type input "landseer"
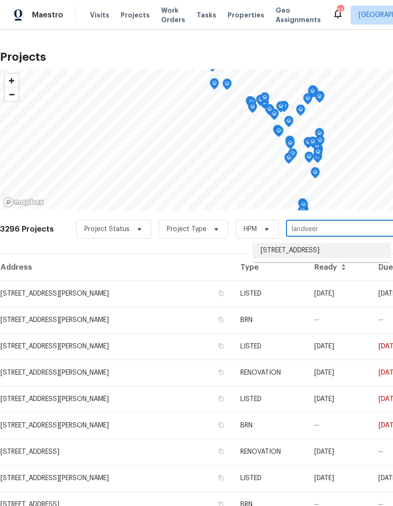
click at [346, 258] on li "[STREET_ADDRESS]" at bounding box center [321, 251] width 137 height 16
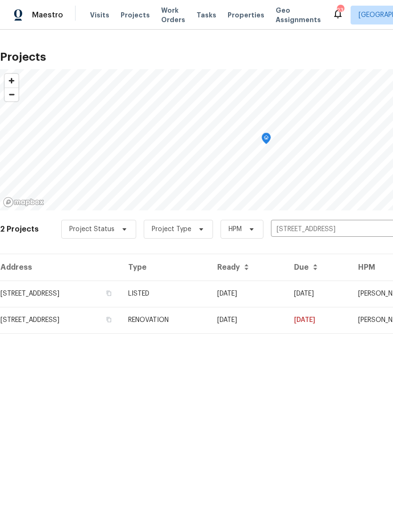
click at [210, 294] on td "LISTED" at bounding box center [165, 294] width 89 height 26
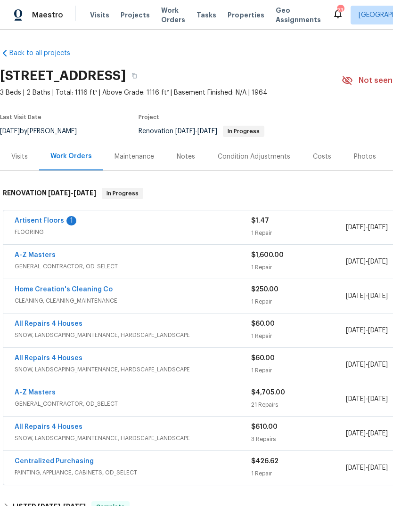
click at [58, 223] on link "Artisent Floors" at bounding box center [39, 221] width 49 height 7
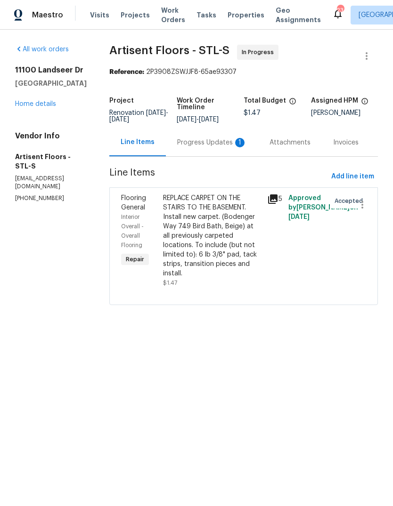
click at [235, 146] on div "Progress Updates 1" at bounding box center [212, 142] width 70 height 9
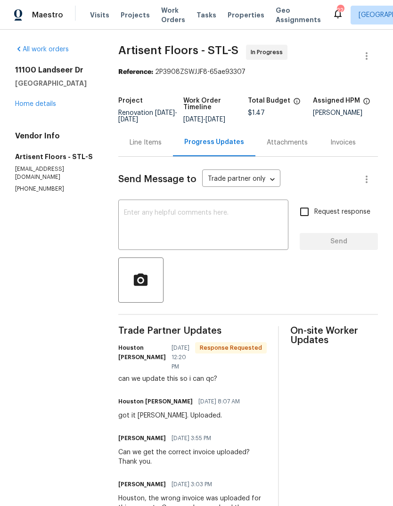
click at [156, 147] on div "Line Items" at bounding box center [146, 142] width 32 height 9
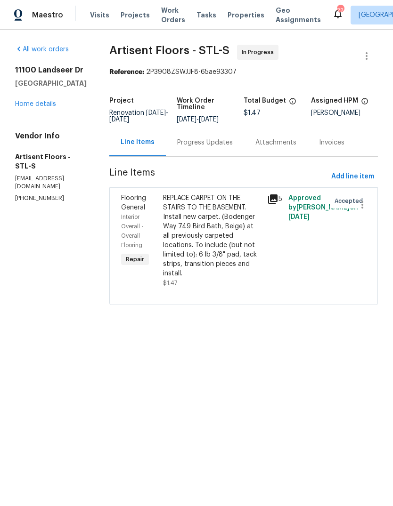
click at [226, 242] on div "REPLACE CARPET ON THE STAIRS TO THE BASEMENT. Install new carpet. (Bodenger Way…" at bounding box center [212, 236] width 99 height 85
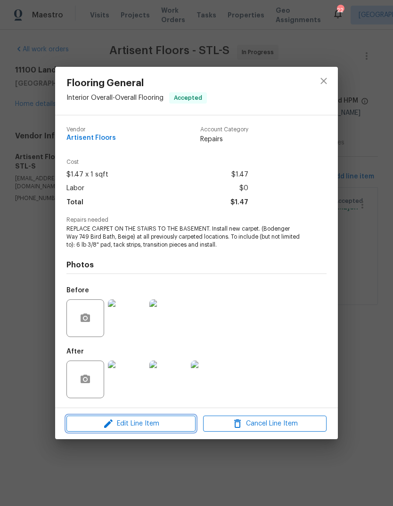
click at [179, 430] on span "Edit Line Item" at bounding box center [130, 424] width 123 height 12
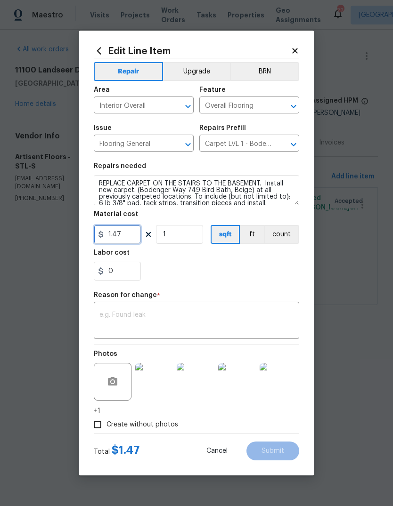
click at [138, 237] on input "1.47" at bounding box center [117, 234] width 47 height 19
type input "78.96"
click at [245, 276] on div "0" at bounding box center [196, 271] width 205 height 19
click at [216, 324] on textarea at bounding box center [196, 322] width 194 height 20
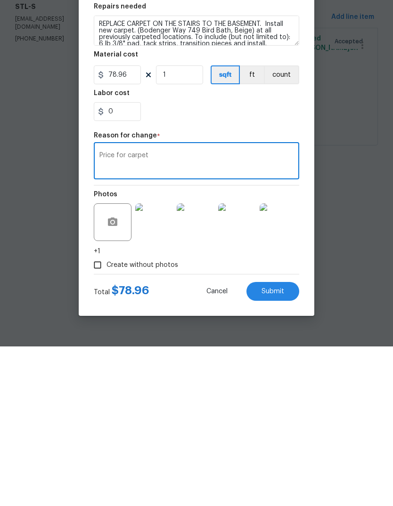
type textarea "Price for carpet"
click at [286, 442] on button "Submit" at bounding box center [272, 451] width 53 height 19
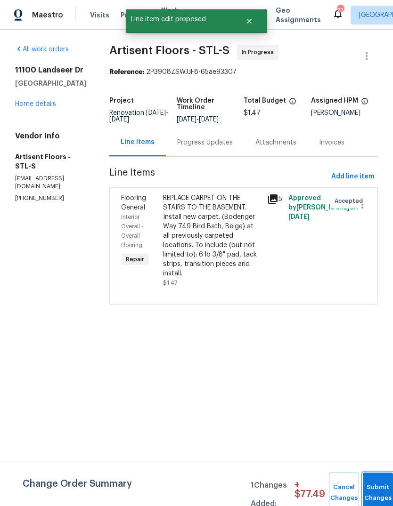
click at [370, 490] on button "Submit Changes" at bounding box center [378, 493] width 30 height 41
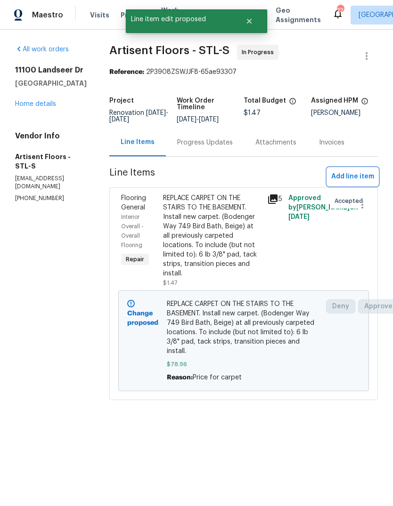
click at [367, 176] on span "Add line item" at bounding box center [352, 177] width 43 height 12
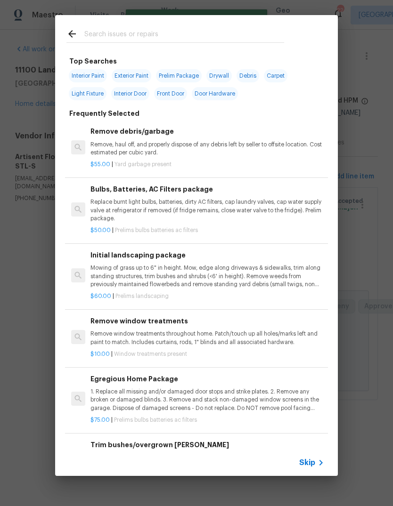
click at [312, 466] on span "Skip" at bounding box center [307, 462] width 16 height 9
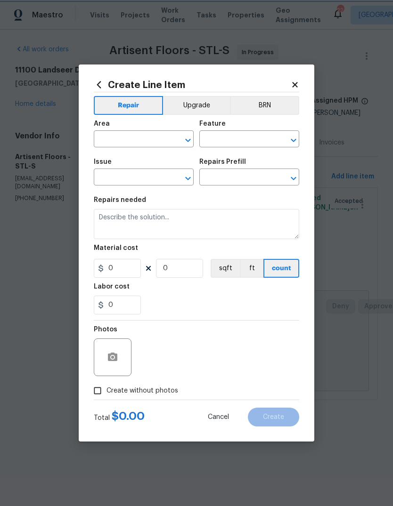
click at [170, 140] on button "Clear" at bounding box center [175, 140] width 13 height 13
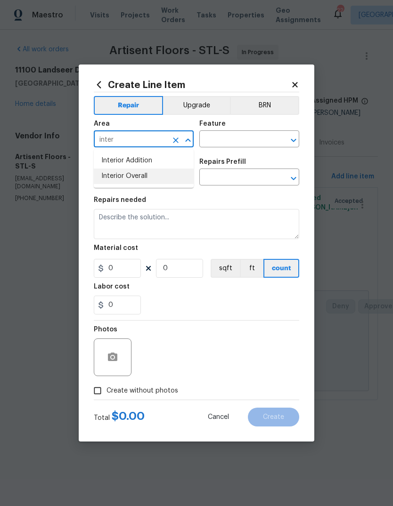
click at [171, 177] on li "Interior Overall" at bounding box center [144, 177] width 100 height 16
type input "Interior Overall"
click at [259, 139] on input "text" at bounding box center [235, 140] width 73 height 15
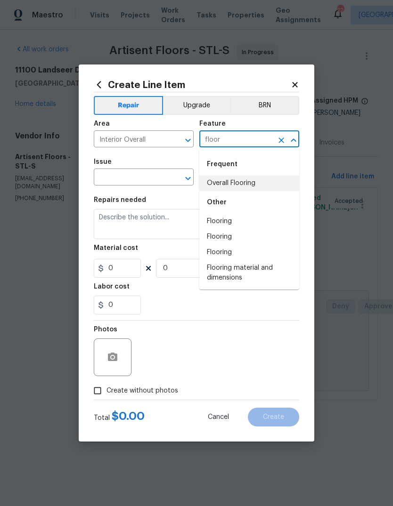
click at [265, 189] on li "Overall Flooring" at bounding box center [249, 184] width 100 height 16
type input "Overall Flooring"
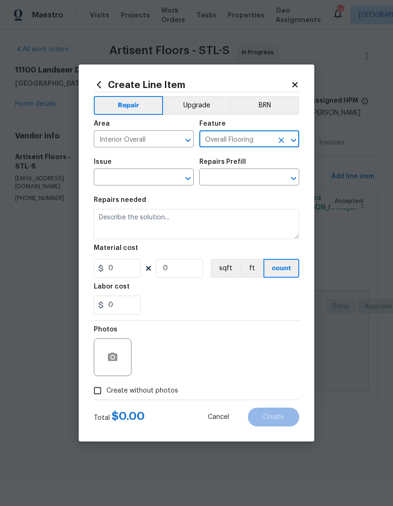
click at [158, 180] on input "text" at bounding box center [130, 178] width 73 height 15
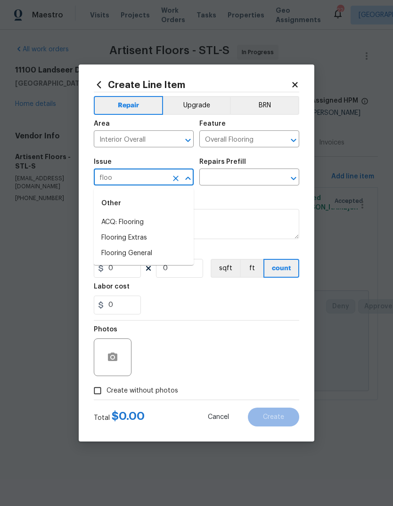
click at [171, 236] on li "Flooring Extras" at bounding box center [144, 238] width 100 height 16
type input "Flooring Extras"
click at [253, 182] on input "text" at bounding box center [235, 178] width 73 height 15
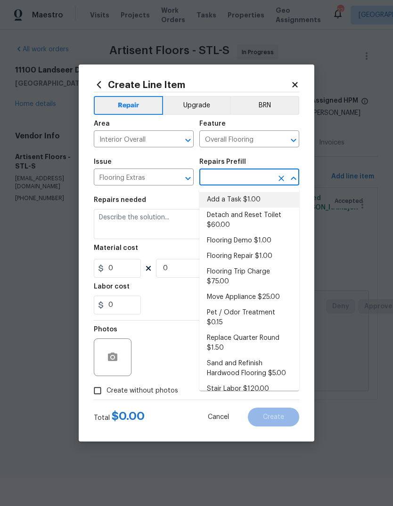
click at [261, 200] on li "Add a Task $1.00" at bounding box center [249, 200] width 100 height 16
type input "Add a Task $1.00"
type textarea "HPM to detail"
type input "1"
type input "Add a Task $1.00"
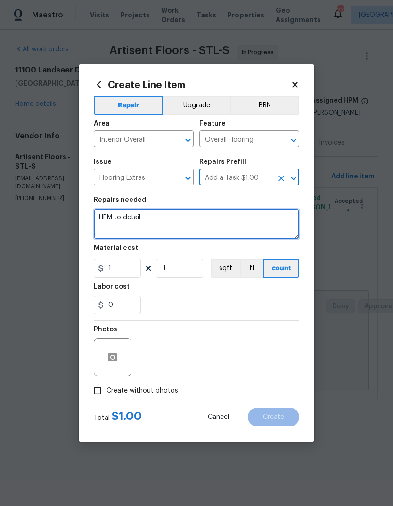
click at [211, 226] on textarea "HPM to detail" at bounding box center [196, 224] width 205 height 30
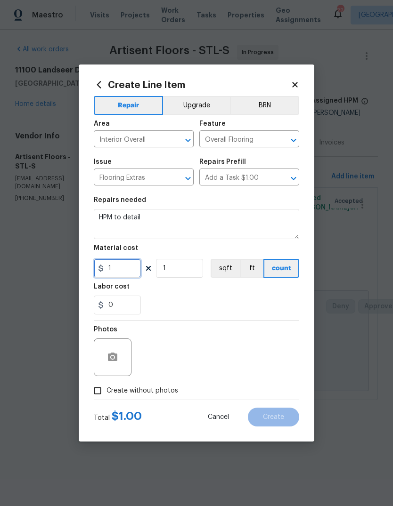
click at [136, 273] on input "1" at bounding box center [117, 268] width 47 height 19
type input "170.82"
click at [221, 300] on div "0" at bounding box center [196, 305] width 205 height 19
click at [171, 394] on span "Create without photos" at bounding box center [142, 391] width 72 height 10
click at [106, 394] on input "Create without photos" at bounding box center [98, 391] width 18 height 18
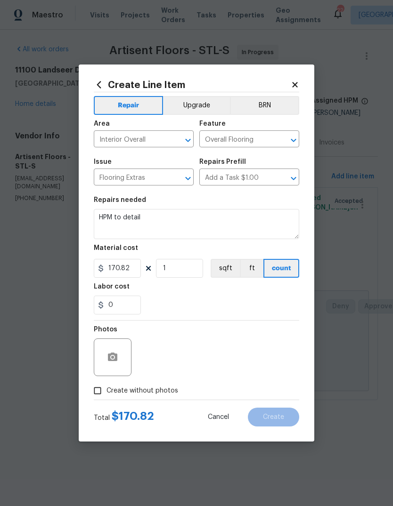
checkbox input "true"
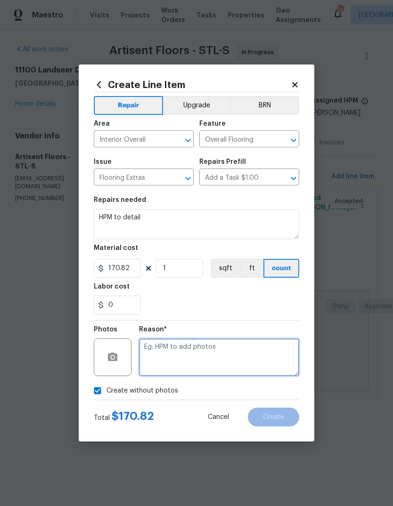
click at [225, 355] on textarea at bounding box center [219, 358] width 160 height 38
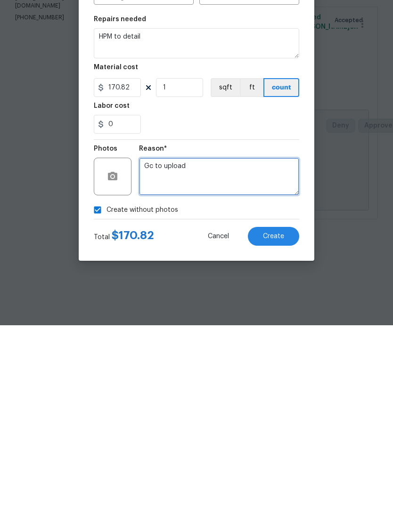
type textarea "Gc to upload"
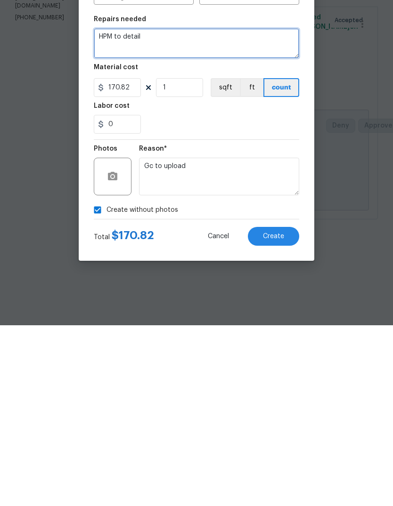
click at [220, 209] on textarea "HPM to detail" at bounding box center [196, 224] width 205 height 30
type textarea "H"
type textarea "Flooring extras"
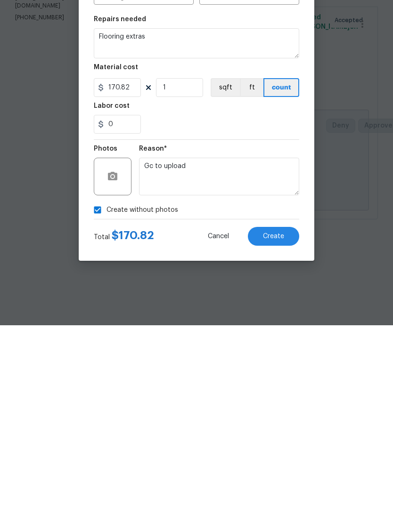
click at [286, 408] on button "Create" at bounding box center [273, 417] width 51 height 19
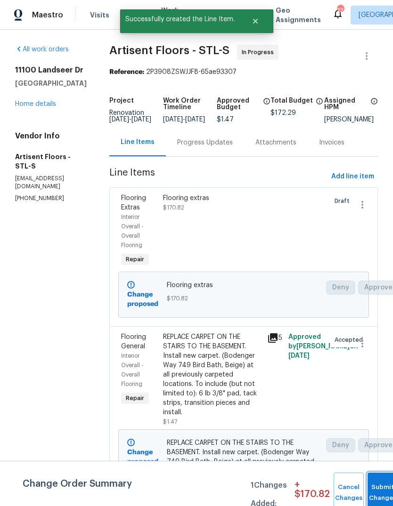
click at [378, 494] on span "Submit Changes" at bounding box center [382, 493] width 21 height 22
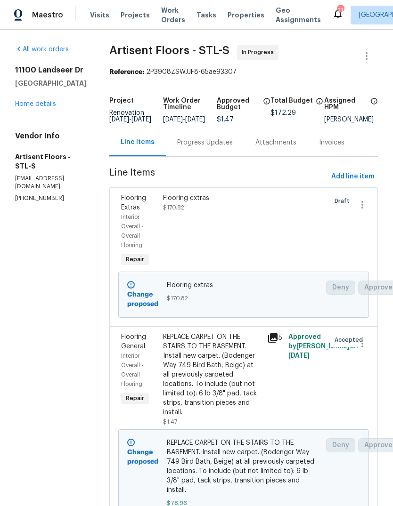
click at [52, 101] on link "Home details" at bounding box center [35, 104] width 41 height 7
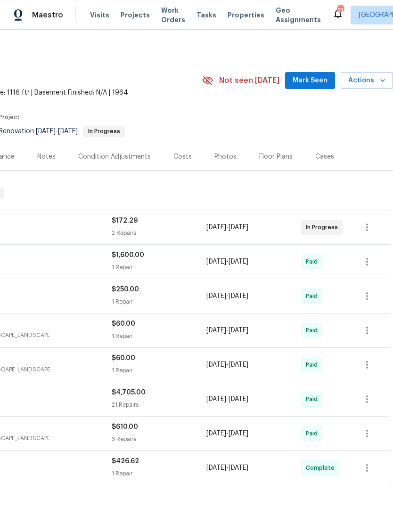
scroll to position [0, 139]
click at [326, 75] on span "Mark Seen" at bounding box center [310, 81] width 35 height 12
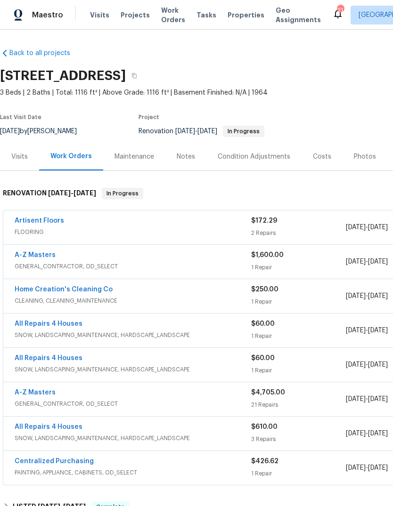
scroll to position [0, 0]
click at [237, 16] on span "Properties" at bounding box center [246, 14] width 37 height 9
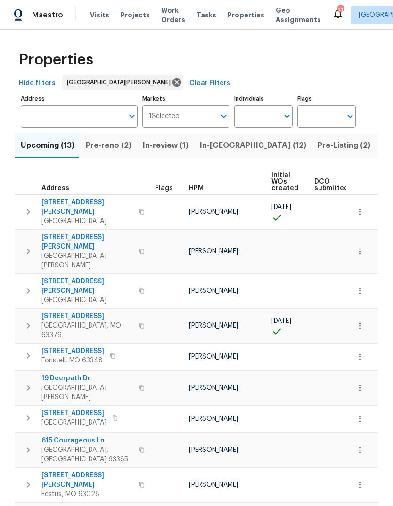
click at [318, 150] on span "Pre-Listing (2)" at bounding box center [344, 145] width 53 height 13
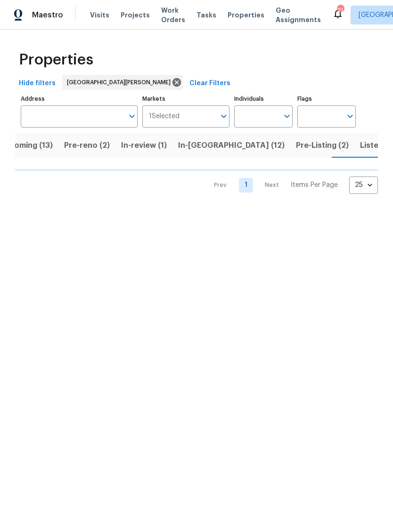
scroll to position [0, 22]
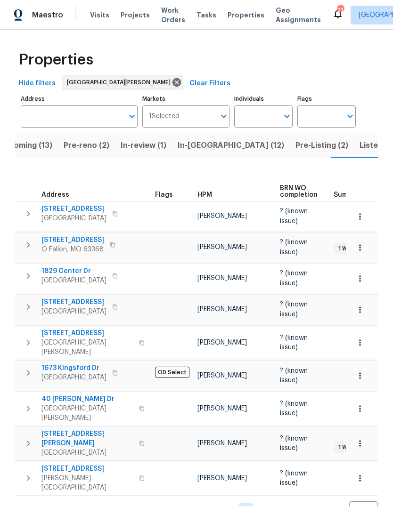
click at [359, 151] on span "Listed (39)" at bounding box center [379, 145] width 41 height 13
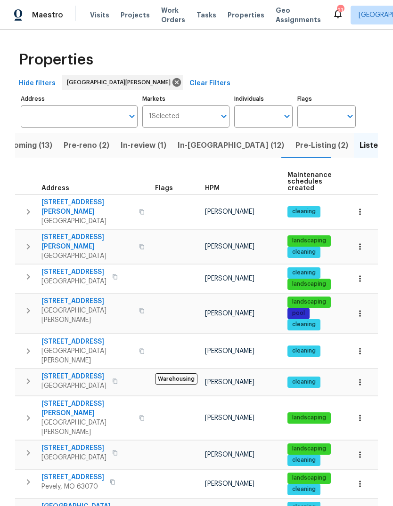
click at [295, 152] on span "Pre-Listing (2)" at bounding box center [321, 145] width 53 height 13
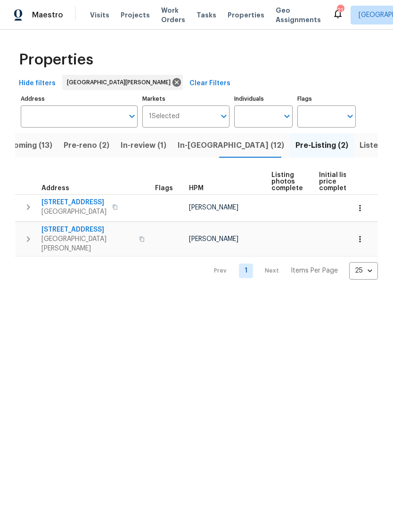
click at [33, 150] on span "Upcoming (13)" at bounding box center [26, 145] width 54 height 13
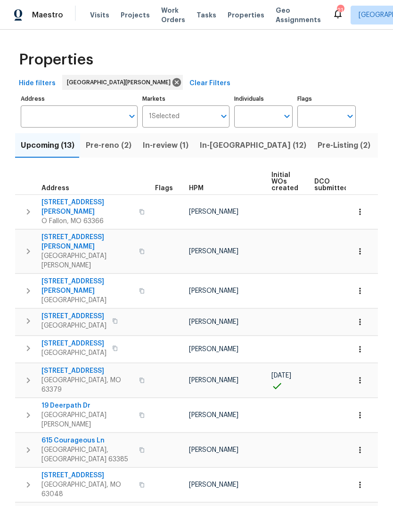
click at [116, 151] on span "Pre-reno (2)" at bounding box center [109, 145] width 46 height 13
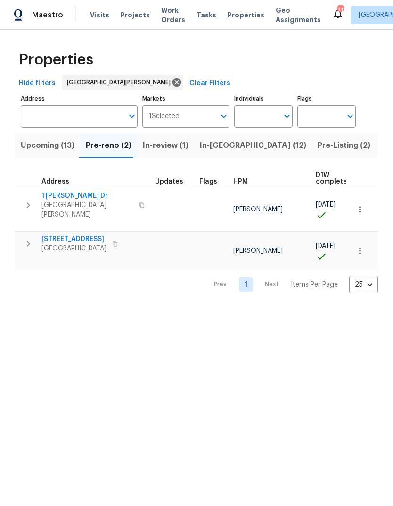
click at [318, 149] on span "Pre-Listing (2)" at bounding box center [344, 145] width 53 height 13
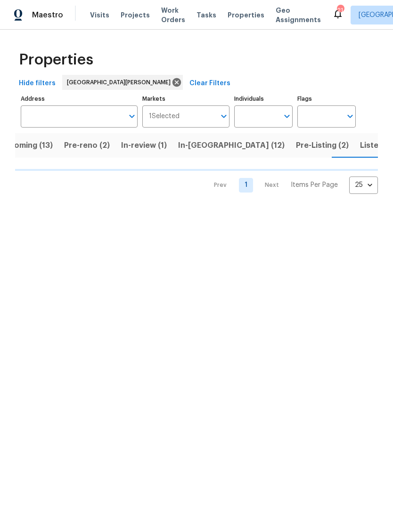
scroll to position [0, 22]
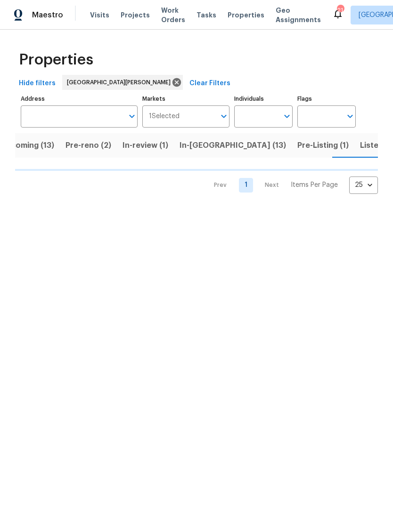
scroll to position [0, 21]
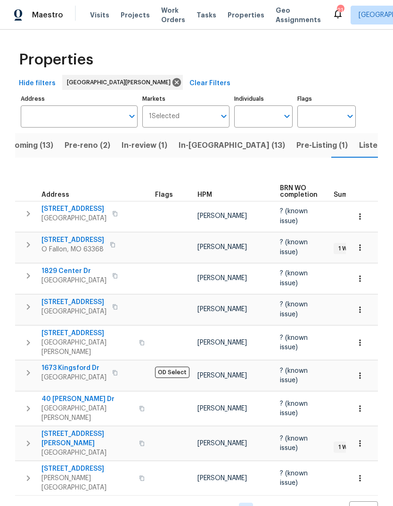
click at [98, 19] on span "Visits" at bounding box center [99, 14] width 19 height 9
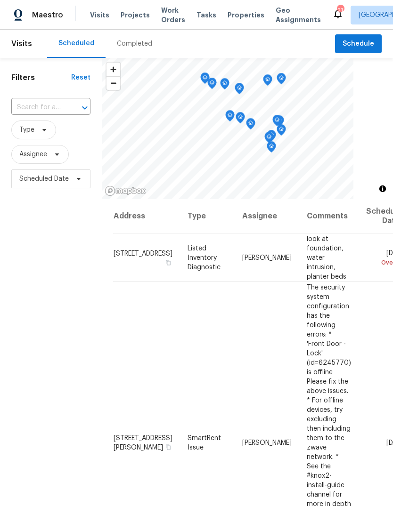
click at [139, 48] on div "Completed" at bounding box center [134, 43] width 35 height 9
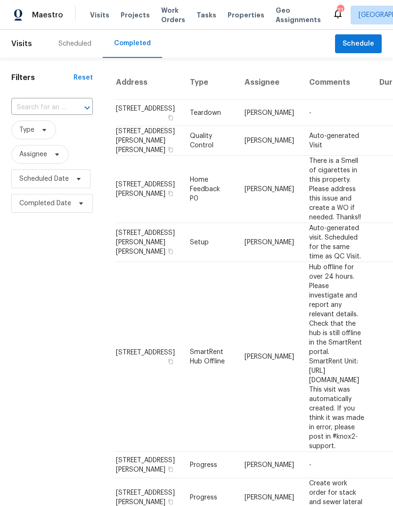
click at [233, 13] on span "Properties" at bounding box center [246, 14] width 37 height 9
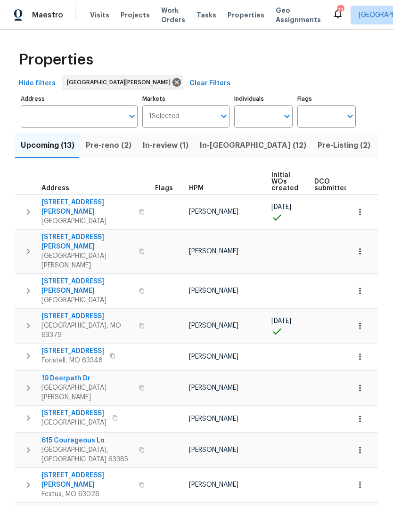
click at [233, 150] on span "In-[GEOGRAPHIC_DATA] (12)" at bounding box center [253, 145] width 106 height 13
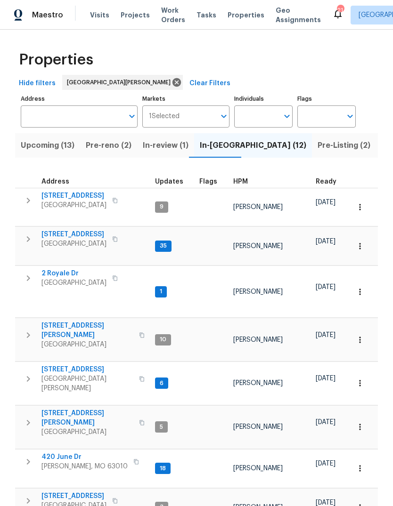
click at [242, 180] on span "HPM" at bounding box center [240, 182] width 15 height 7
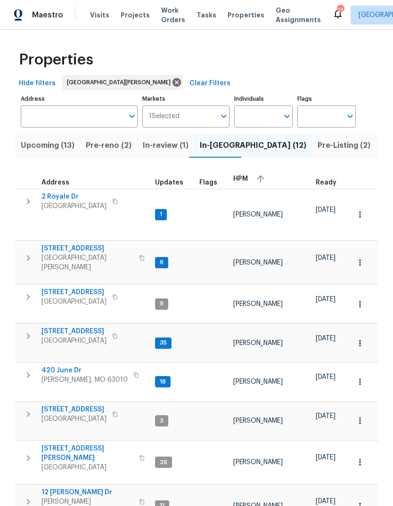
click at [240, 180] on span "HPM" at bounding box center [240, 179] width 15 height 7
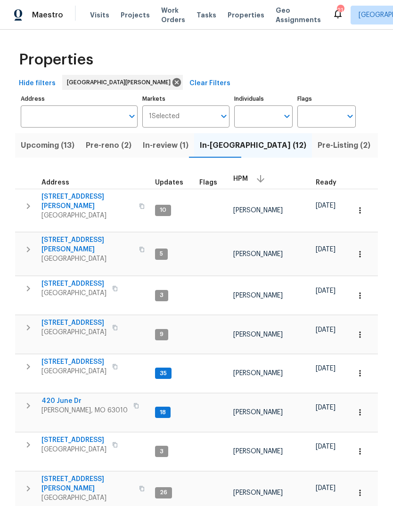
click at [108, 13] on div "Visits Projects Work Orders Tasks Properties Geo Assignments" at bounding box center [211, 15] width 242 height 19
click at [105, 18] on span "Visits" at bounding box center [99, 14] width 19 height 9
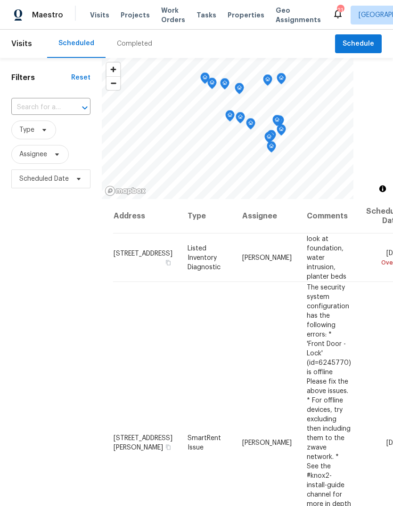
click at [237, 18] on span "Properties" at bounding box center [246, 14] width 37 height 9
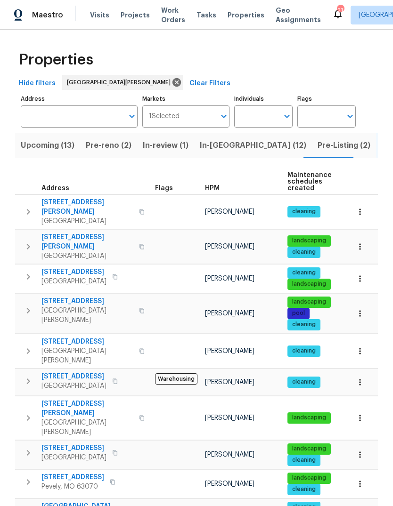
click at [219, 191] on div "HPM" at bounding box center [242, 188] width 75 height 7
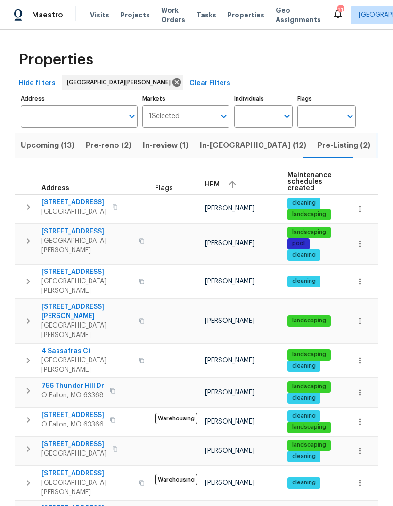
click at [214, 185] on span "HPM" at bounding box center [212, 184] width 15 height 7
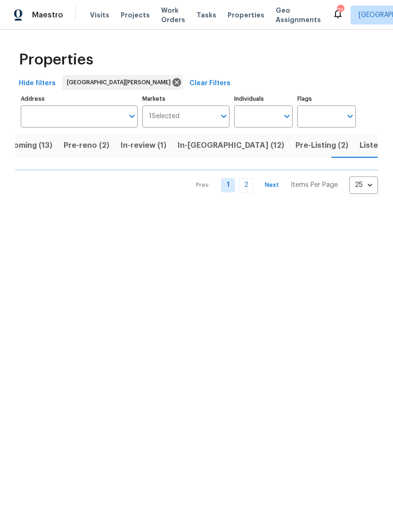
scroll to position [0, 22]
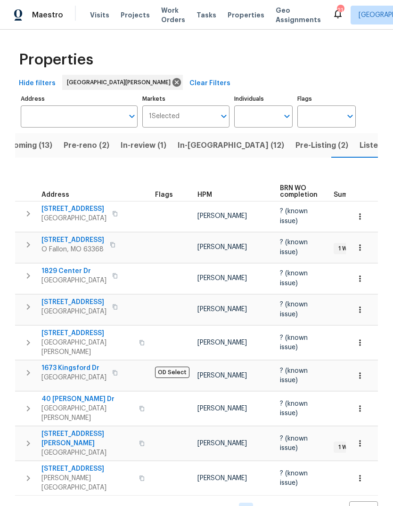
click at [47, 149] on span "Upcoming (13)" at bounding box center [26, 145] width 54 height 13
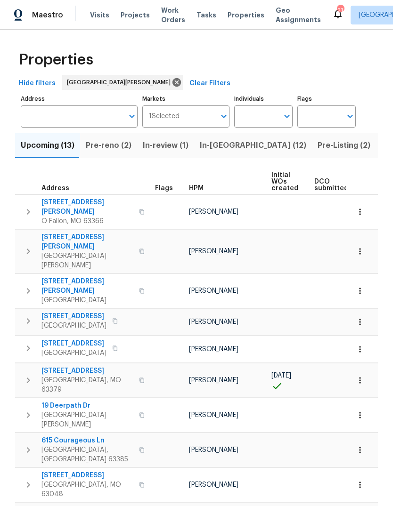
click at [197, 186] on span "HPM" at bounding box center [196, 188] width 15 height 7
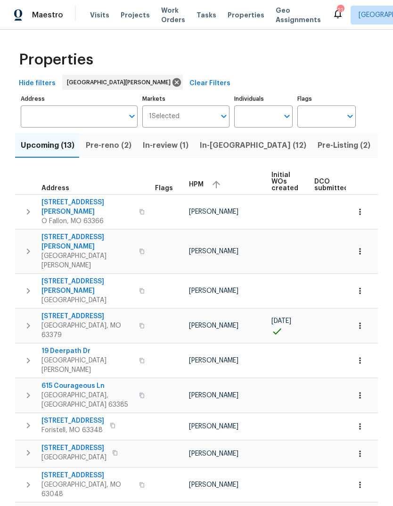
click at [200, 183] on span "HPM" at bounding box center [196, 184] width 15 height 7
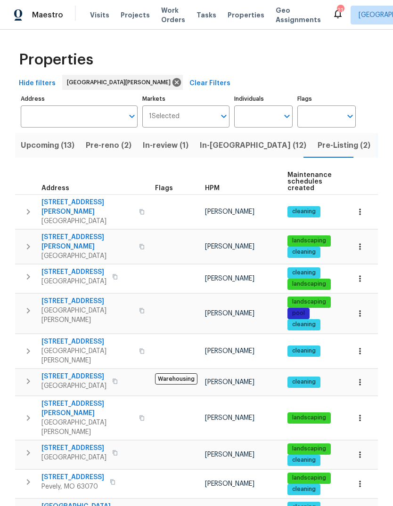
click at [220, 190] on div "HPM" at bounding box center [242, 188] width 75 height 7
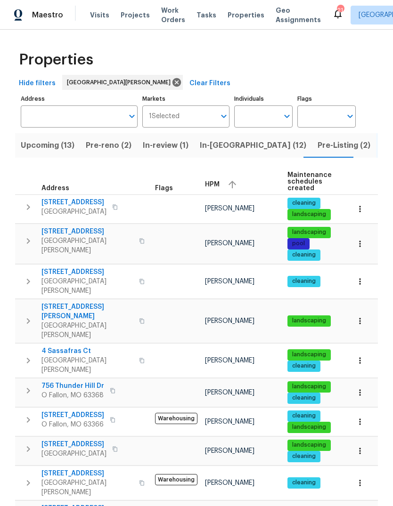
click at [216, 187] on span "HPM" at bounding box center [212, 184] width 15 height 7
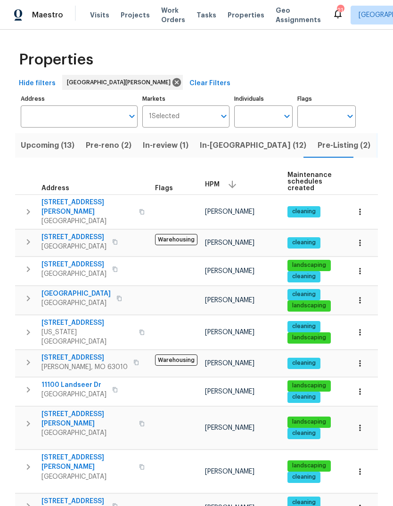
click at [135, 19] on span "Projects" at bounding box center [135, 14] width 29 height 9
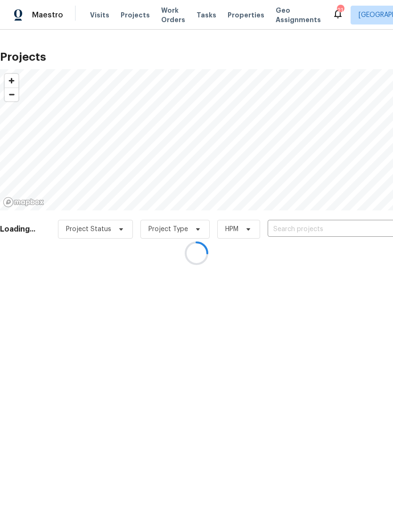
click at [102, 21] on div at bounding box center [196, 253] width 393 height 506
click at [95, 14] on div at bounding box center [196, 253] width 393 height 506
click at [99, 12] on div at bounding box center [196, 253] width 393 height 506
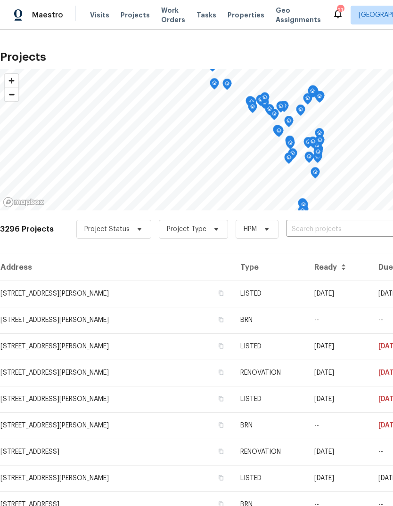
click at [98, 16] on span "Visits" at bounding box center [99, 14] width 19 height 9
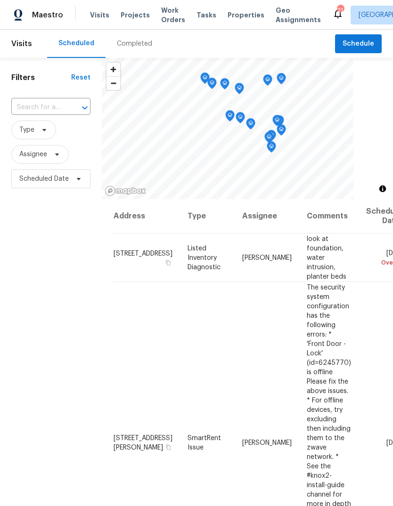
click at [61, 106] on input "text" at bounding box center [37, 107] width 53 height 15
type input "3940 pa"
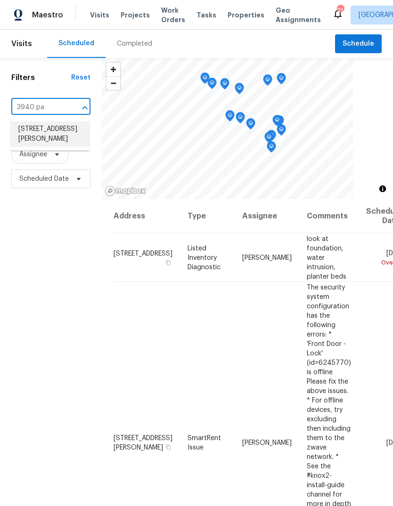
click at [60, 139] on li "[STREET_ADDRESS][PERSON_NAME]" at bounding box center [50, 134] width 79 height 25
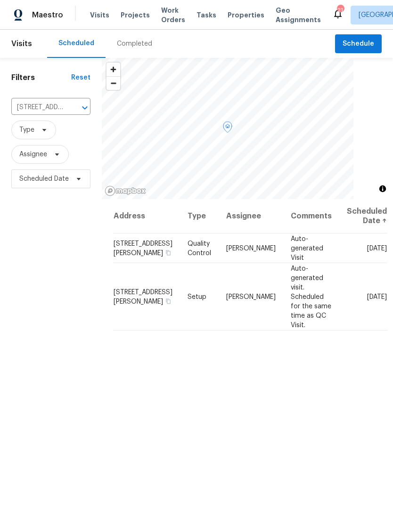
click at [0, 0] on icon at bounding box center [0, 0] width 0 height 0
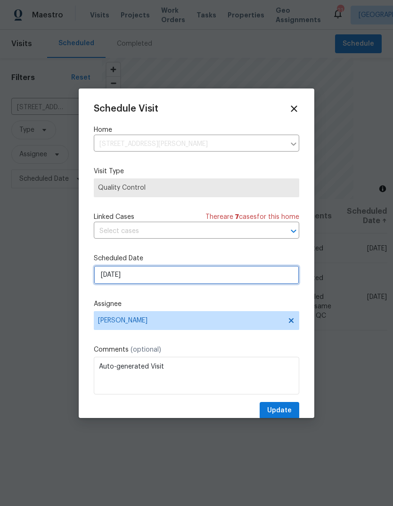
click at [233, 281] on input "[DATE]" at bounding box center [196, 275] width 205 height 19
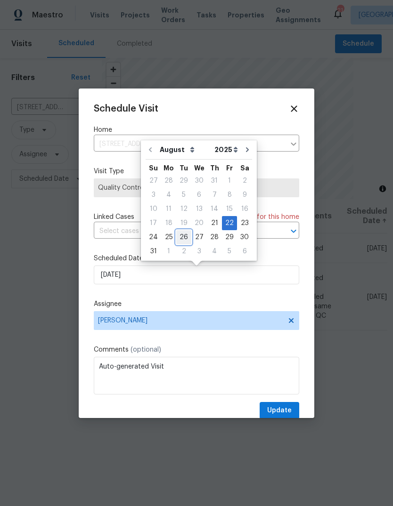
click at [179, 238] on div "26" at bounding box center [183, 237] width 15 height 13
type input "[DATE]"
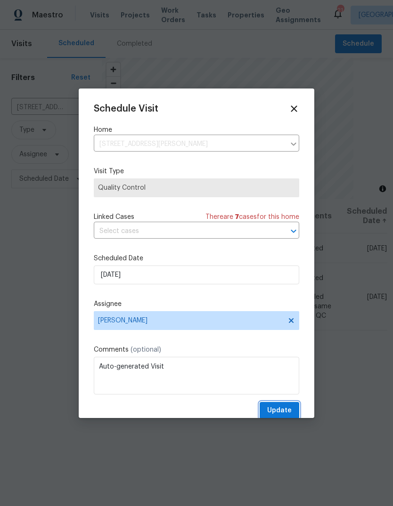
click at [287, 415] on span "Update" at bounding box center [279, 411] width 24 height 12
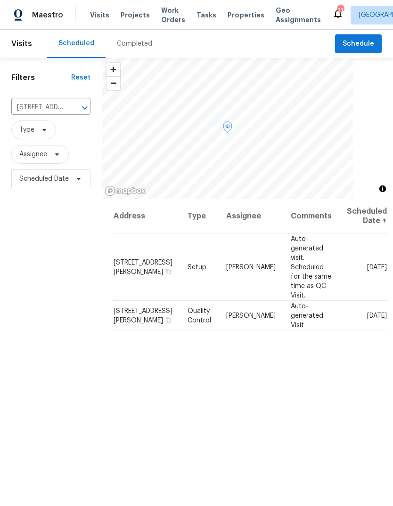
click at [0, 0] on icon at bounding box center [0, 0] width 0 height 0
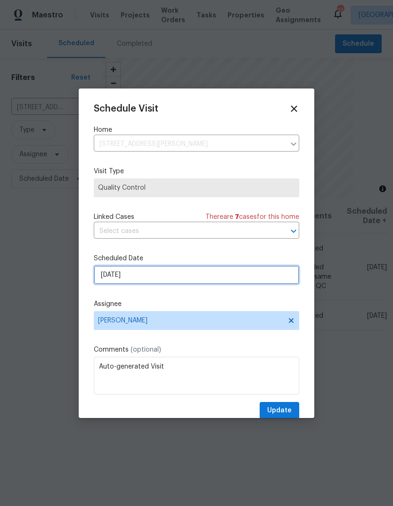
click at [238, 276] on input "[DATE]" at bounding box center [196, 275] width 205 height 19
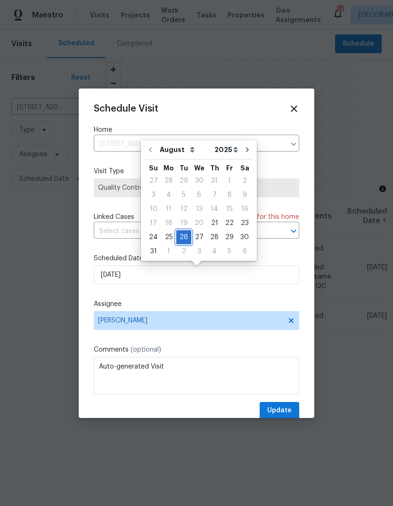
click at [184, 238] on div "26" at bounding box center [183, 237] width 15 height 13
click at [284, 409] on span "Update" at bounding box center [279, 411] width 24 height 12
